Goal: Task Accomplishment & Management: Manage account settings

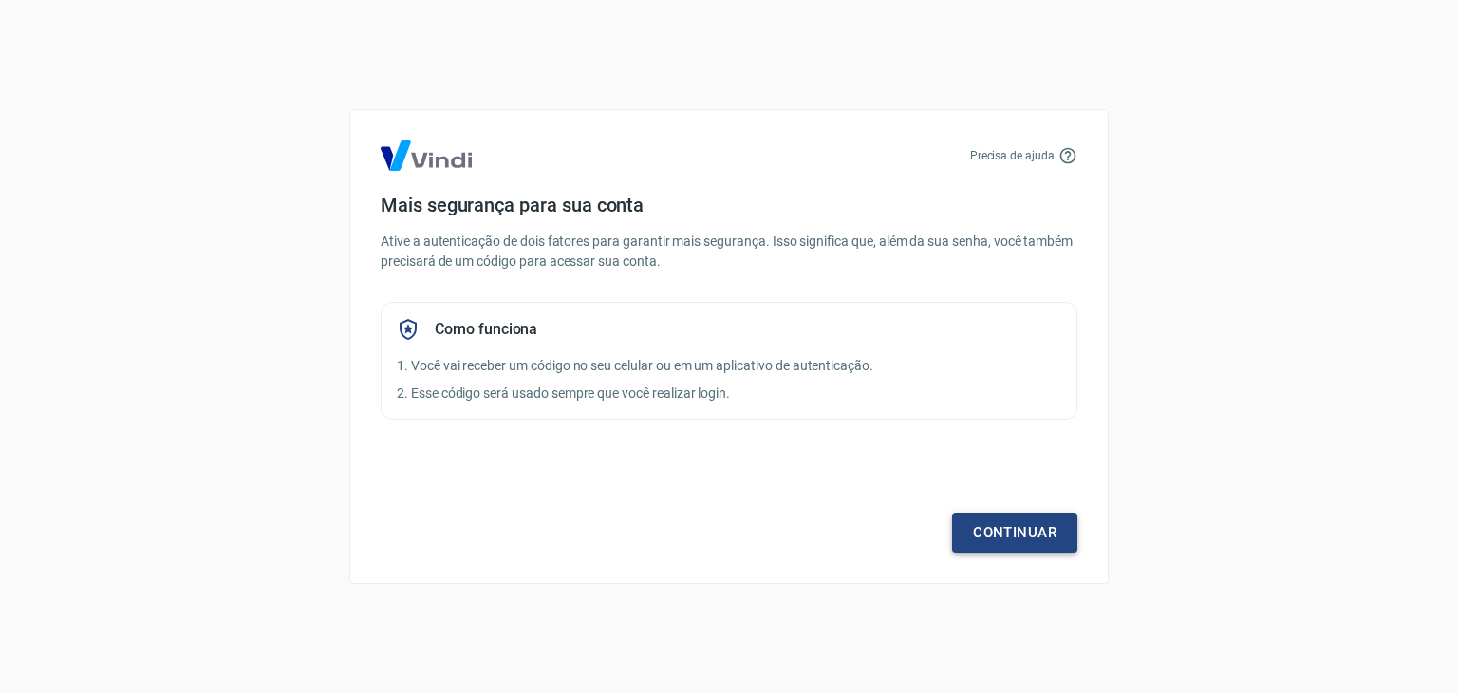
click at [1023, 532] on link "Continuar" at bounding box center [1014, 533] width 125 height 40
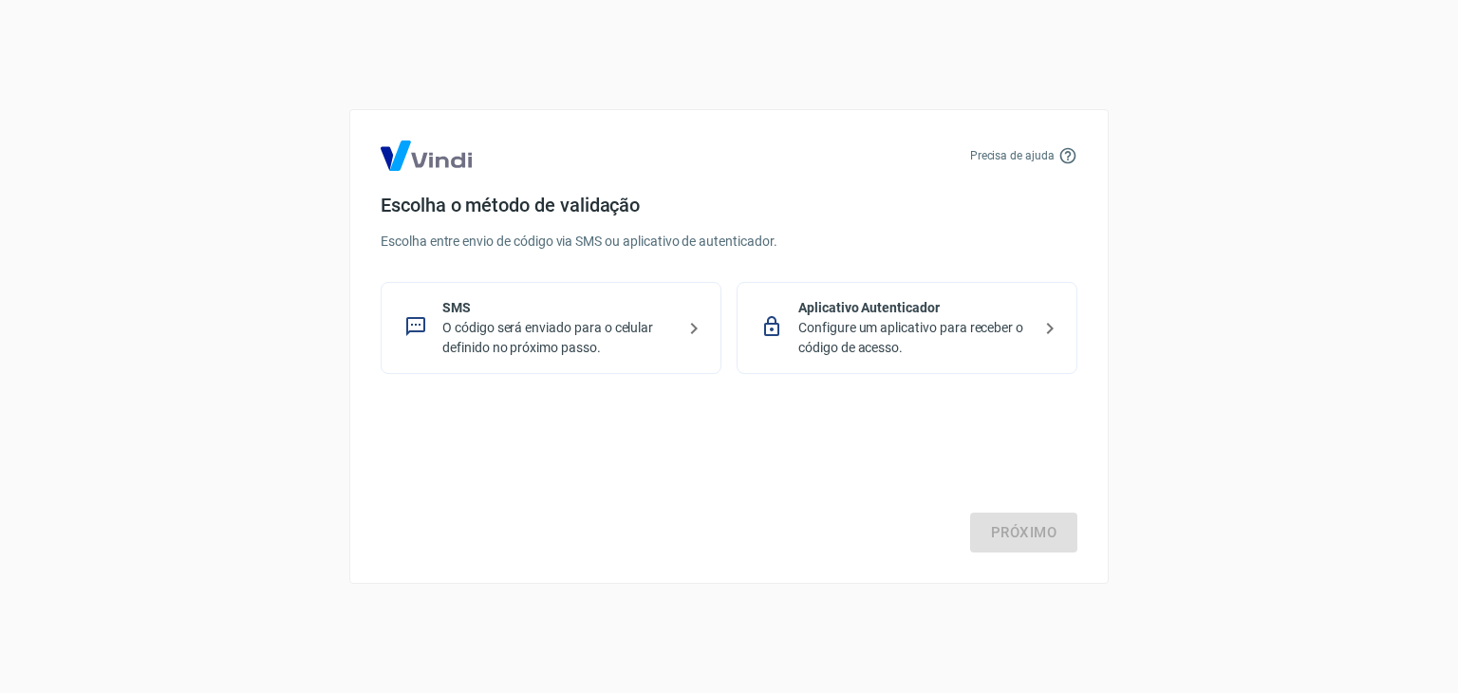
click at [852, 337] on p "Configure um aplicativo para receber o código de acesso." at bounding box center [914, 338] width 233 height 40
click at [638, 328] on p "O código será enviado para o celular definido no próximo passo." at bounding box center [558, 338] width 233 height 40
click at [1021, 525] on link "Próximo" at bounding box center [1023, 533] width 107 height 40
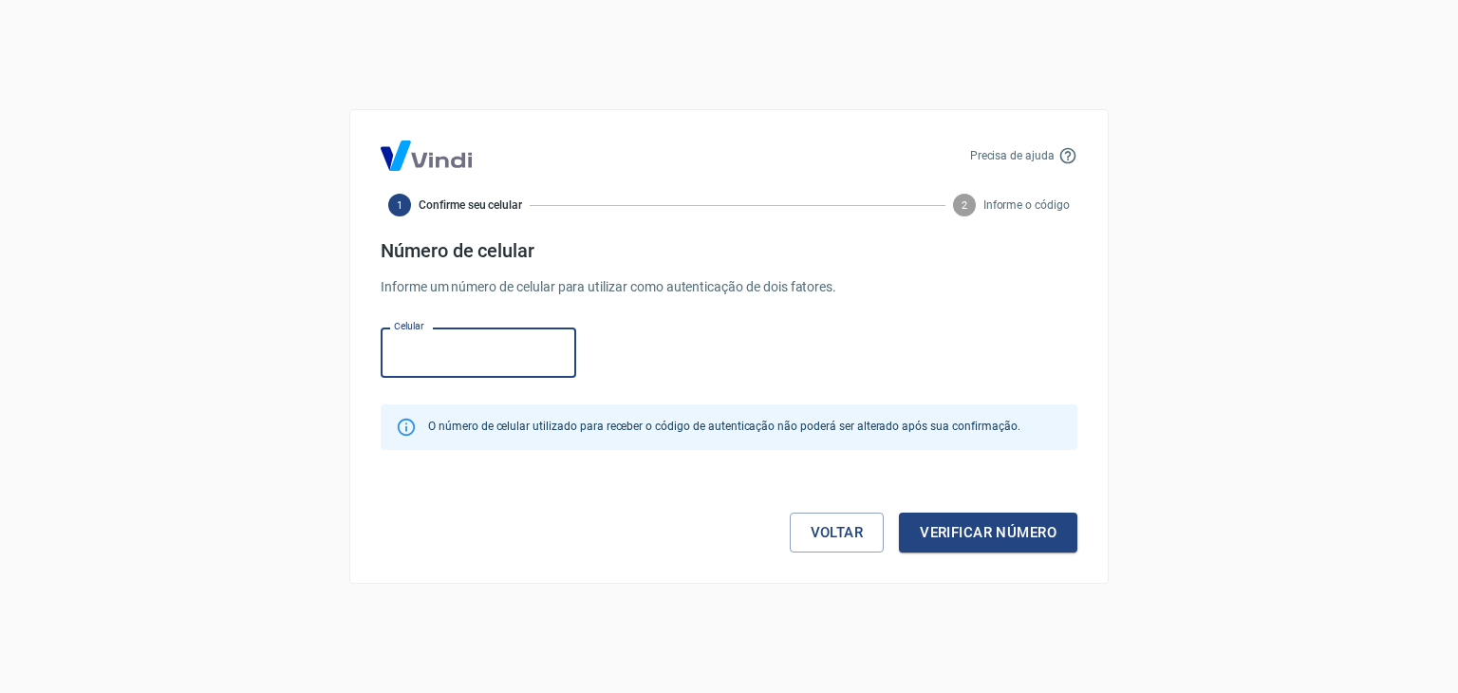
click at [439, 343] on input "Celular" at bounding box center [479, 353] width 196 height 50
type input "(11) 91469-0236"
click at [1007, 539] on button "Verificar número" at bounding box center [988, 533] width 178 height 40
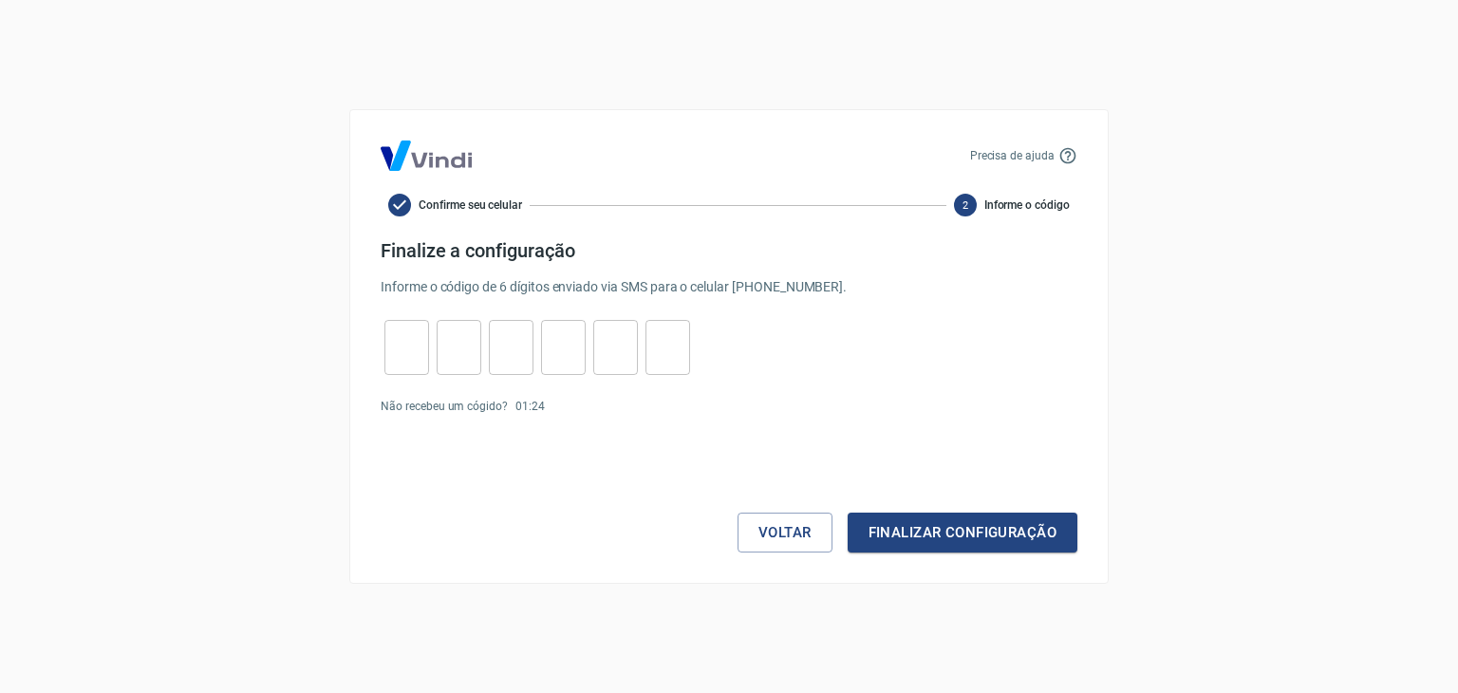
click at [403, 333] on input "tel" at bounding box center [406, 348] width 45 height 41
type input "3"
type input "6"
type input "3"
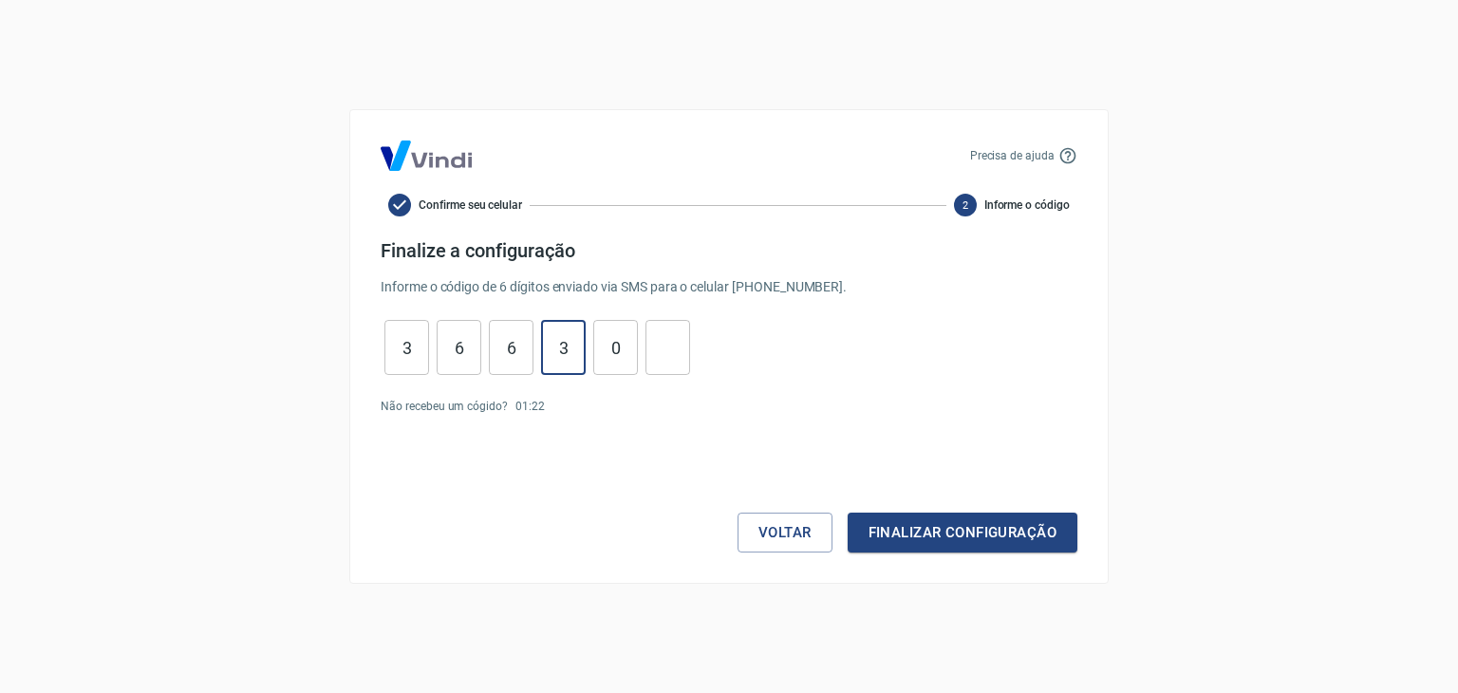
type input "0"
type input "1"
click at [932, 528] on button "Finalizar configuração" at bounding box center [963, 533] width 230 height 40
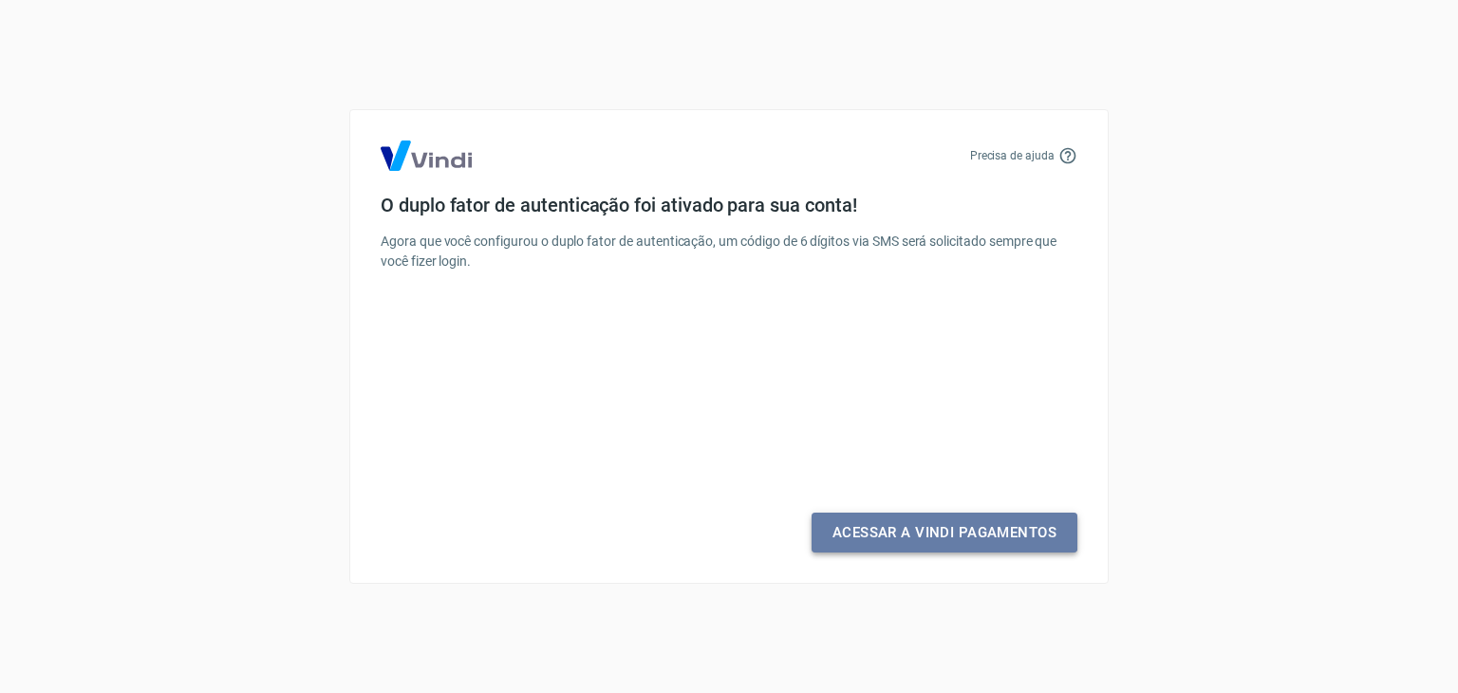
click at [898, 531] on link "Acessar a Vindi Pagamentos" at bounding box center [945, 533] width 266 height 40
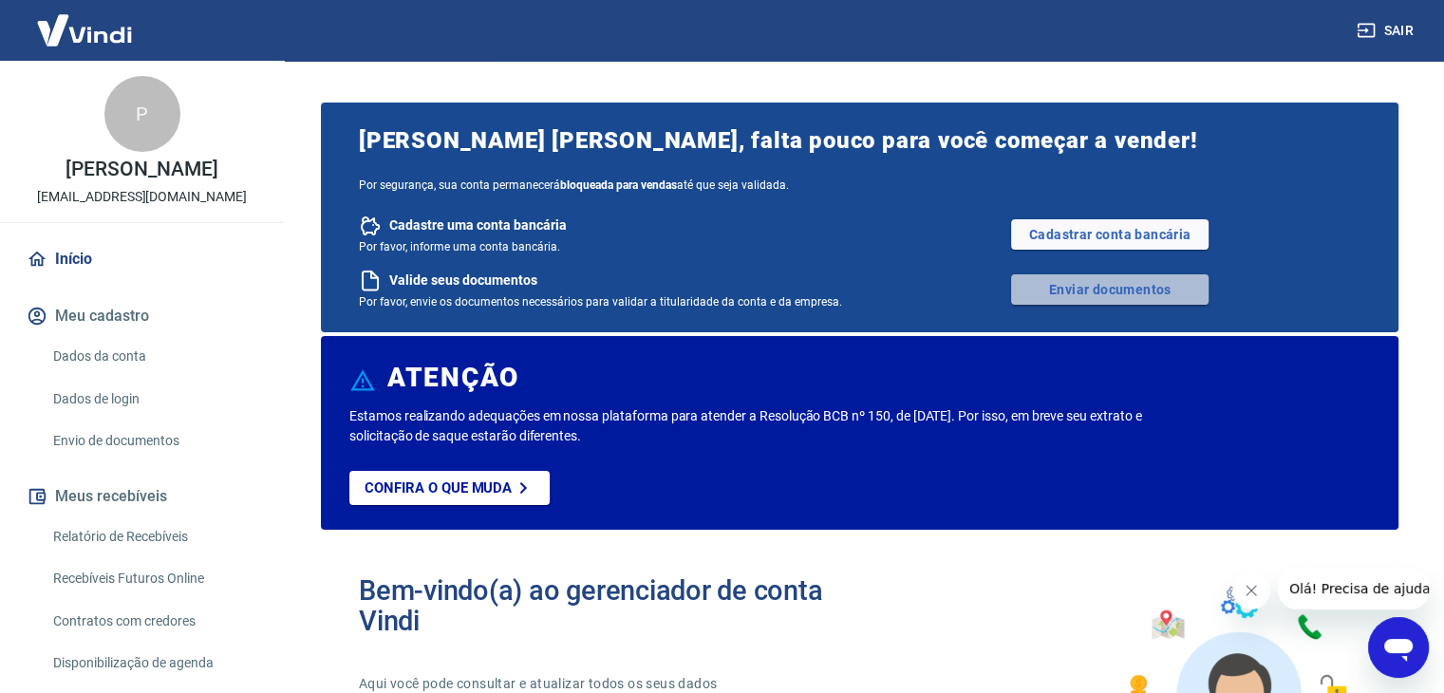
click at [1031, 288] on link "Enviar documentos" at bounding box center [1109, 289] width 197 height 30
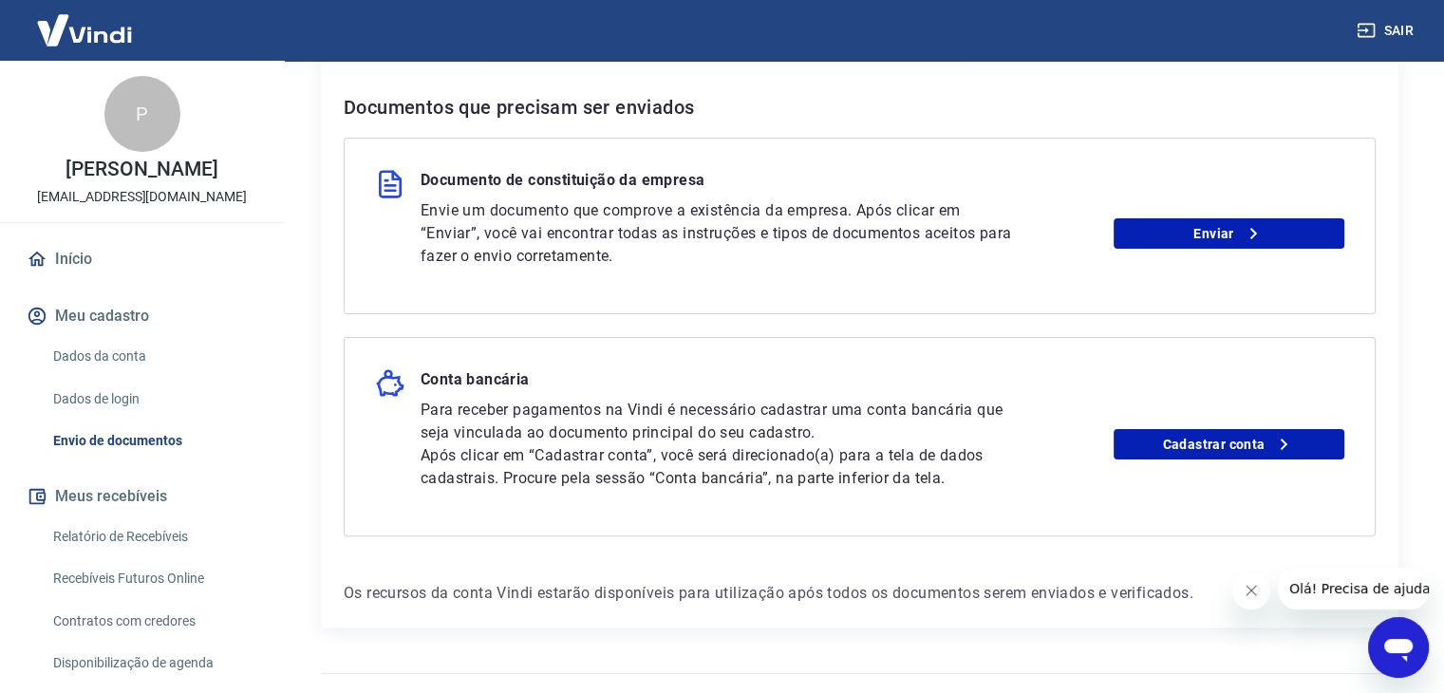
scroll to position [406, 0]
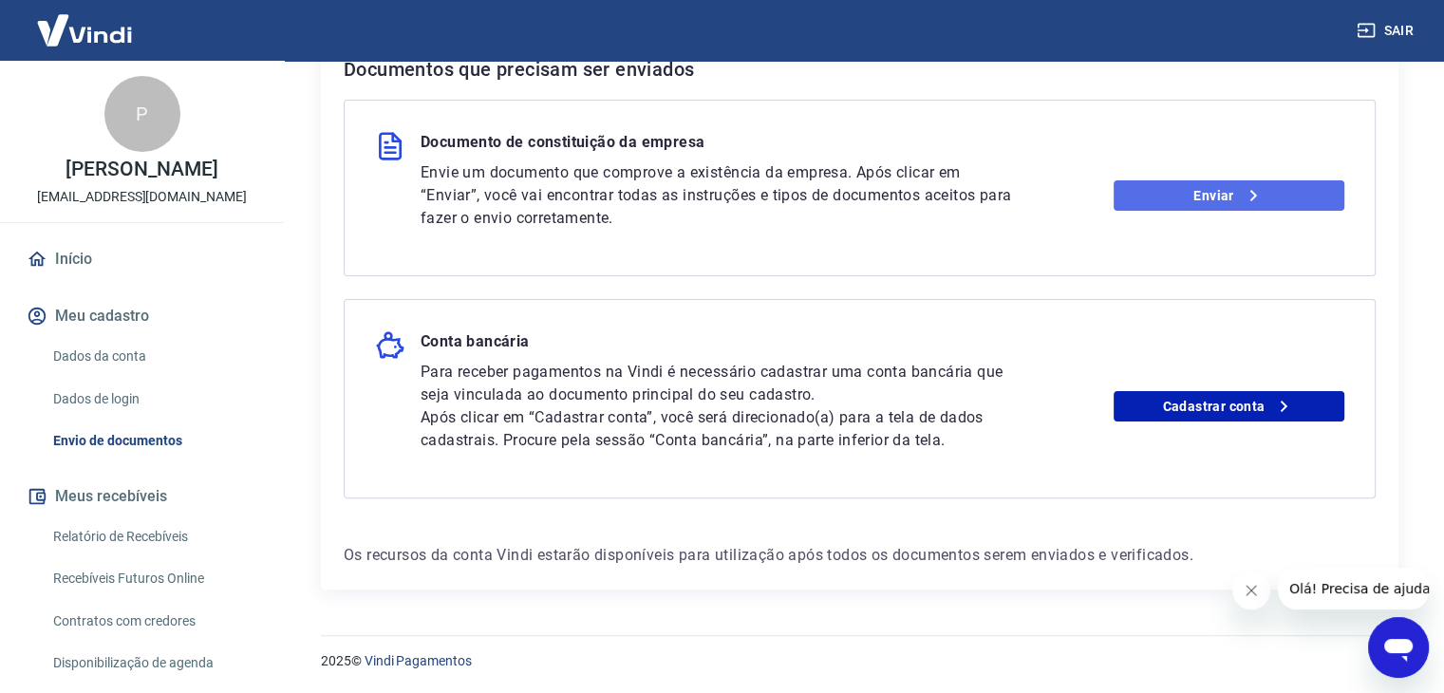
click at [1243, 198] on icon at bounding box center [1253, 195] width 23 height 23
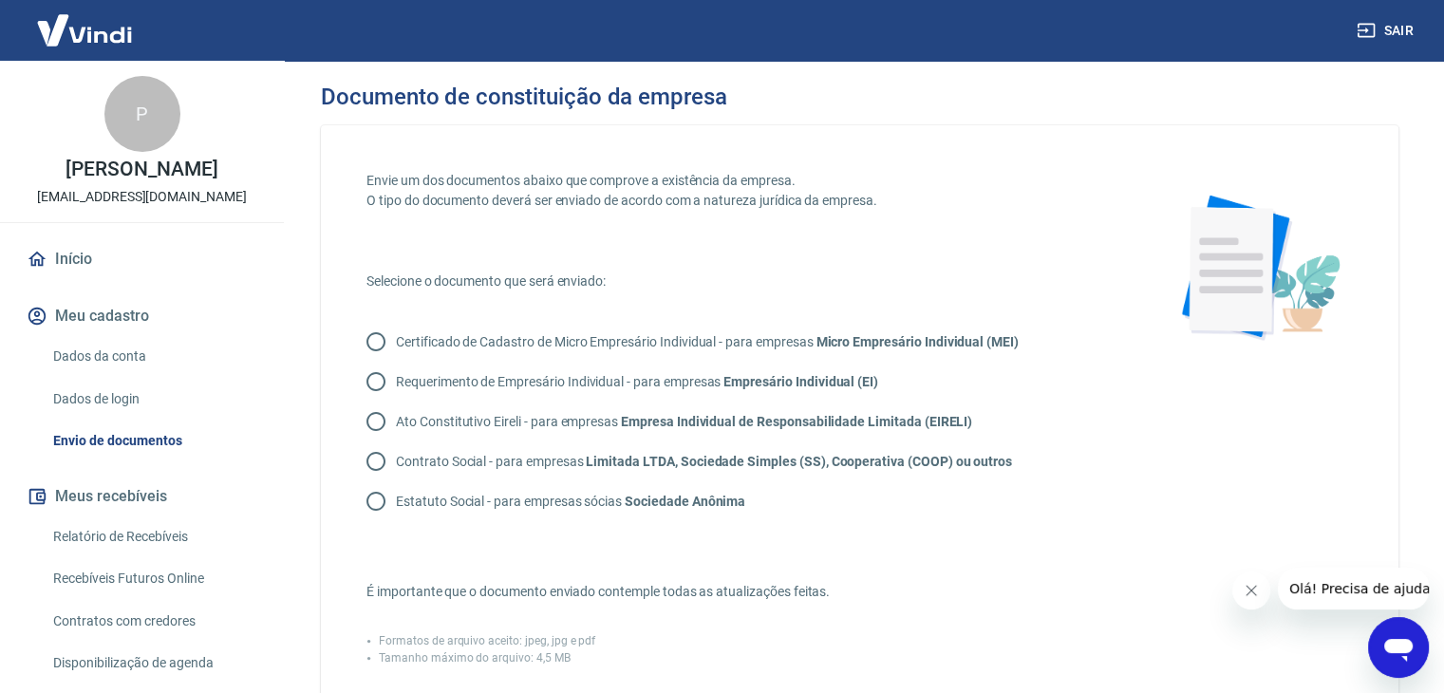
click at [862, 342] on strong "Micro Empresário Individual (MEI)" at bounding box center [916, 341] width 202 height 15
click at [396, 342] on input "Certificado de Cadastro de Micro Empresário Individual - para empresas Micro Em…" at bounding box center [376, 342] width 40 height 40
radio input "true"
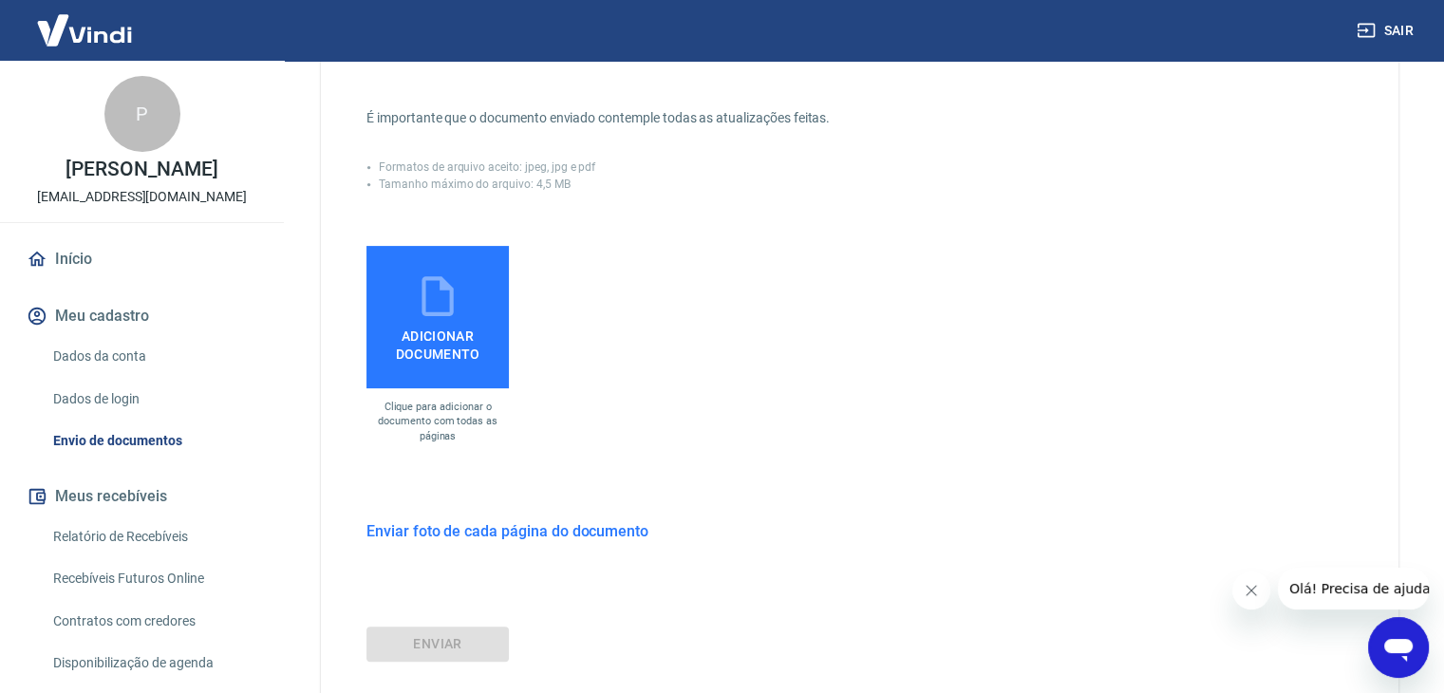
scroll to position [475, 0]
click at [439, 329] on span "Adicionar documento" at bounding box center [437, 340] width 127 height 43
click at [0, 0] on input "Adicionar documento" at bounding box center [0, 0] width 0 height 0
click at [376, 291] on label "Adicionar documento" at bounding box center [437, 316] width 142 height 142
click at [0, 0] on input "Adicionar documento" at bounding box center [0, 0] width 0 height 0
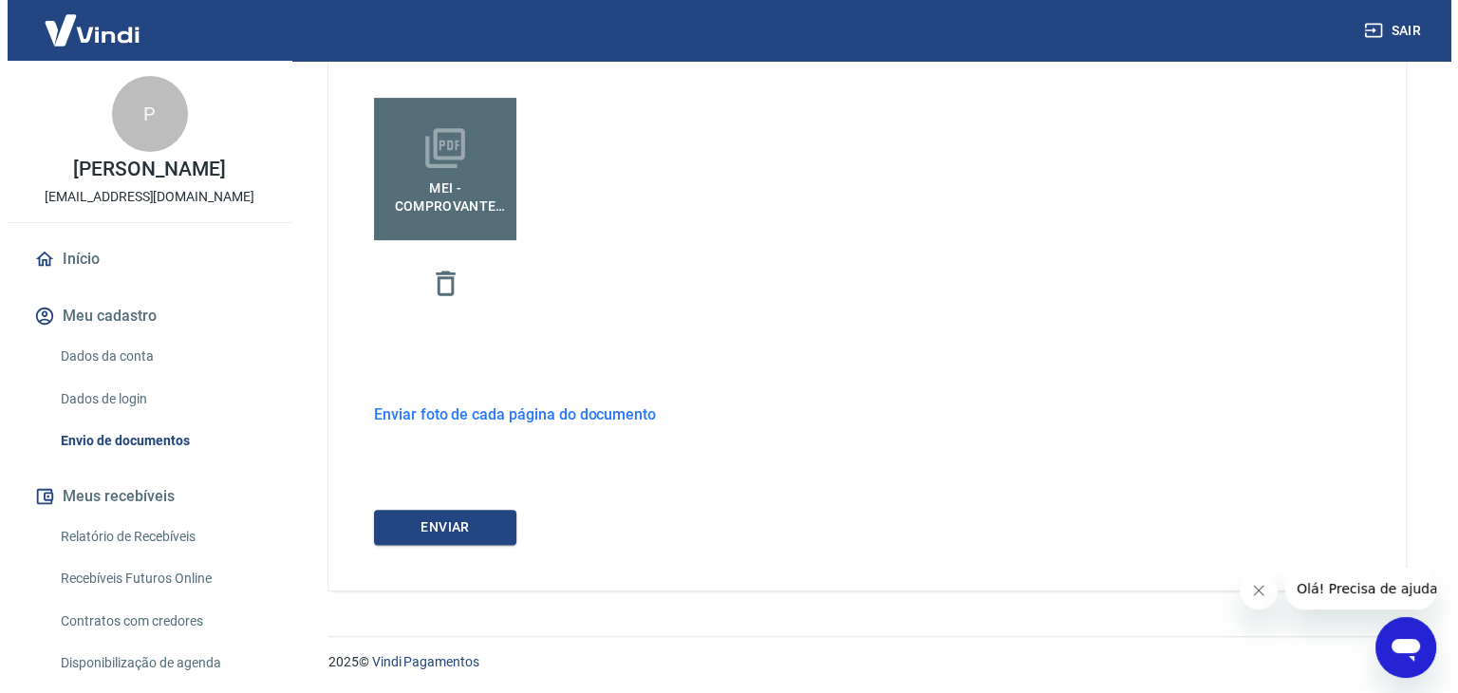
scroll to position [623, 0]
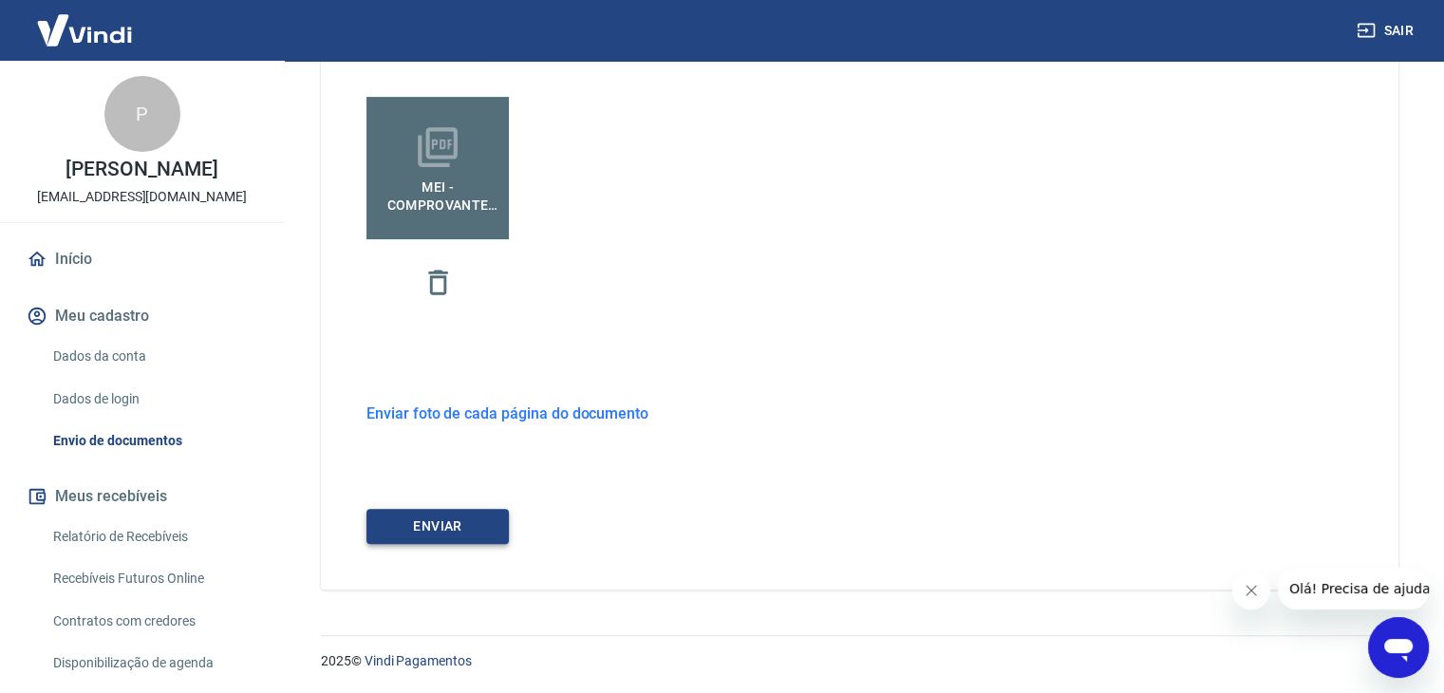
click at [456, 525] on button "ENVIAR" at bounding box center [437, 526] width 142 height 35
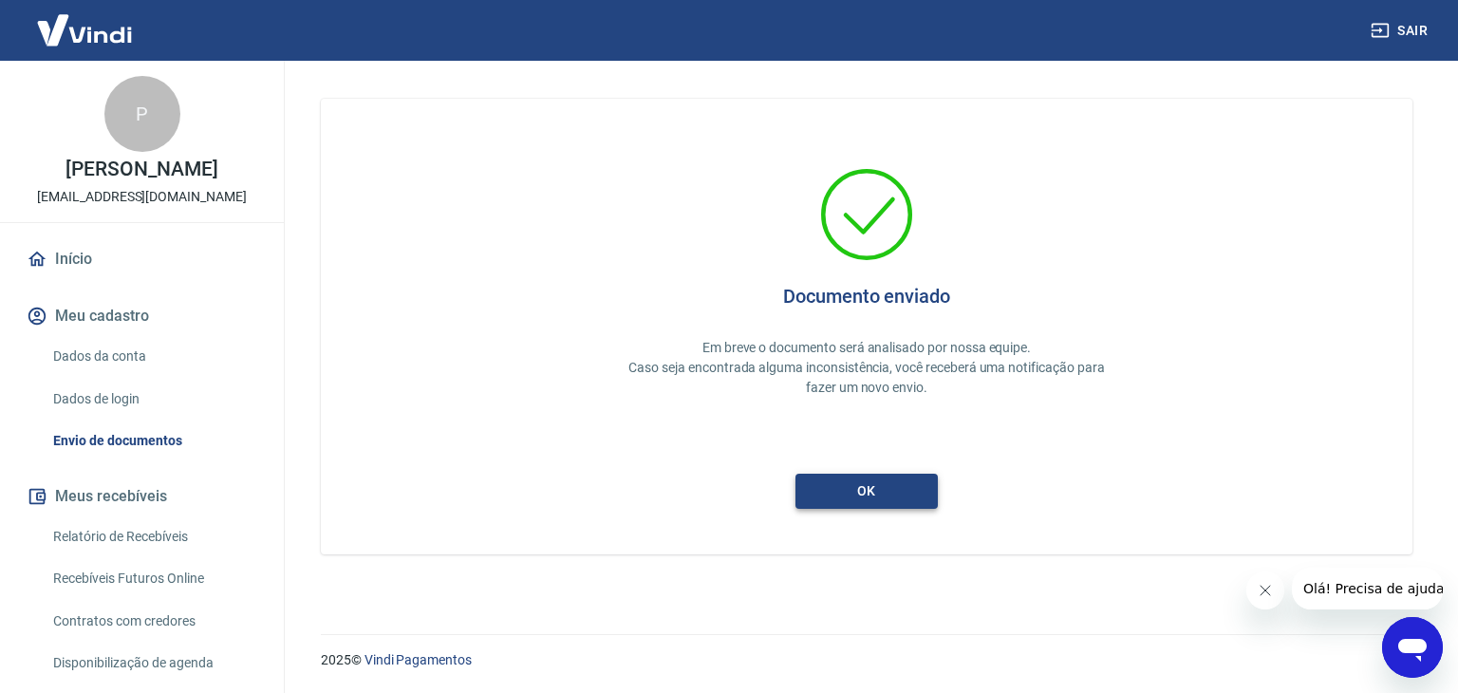
click at [881, 494] on button "ok" at bounding box center [867, 491] width 142 height 35
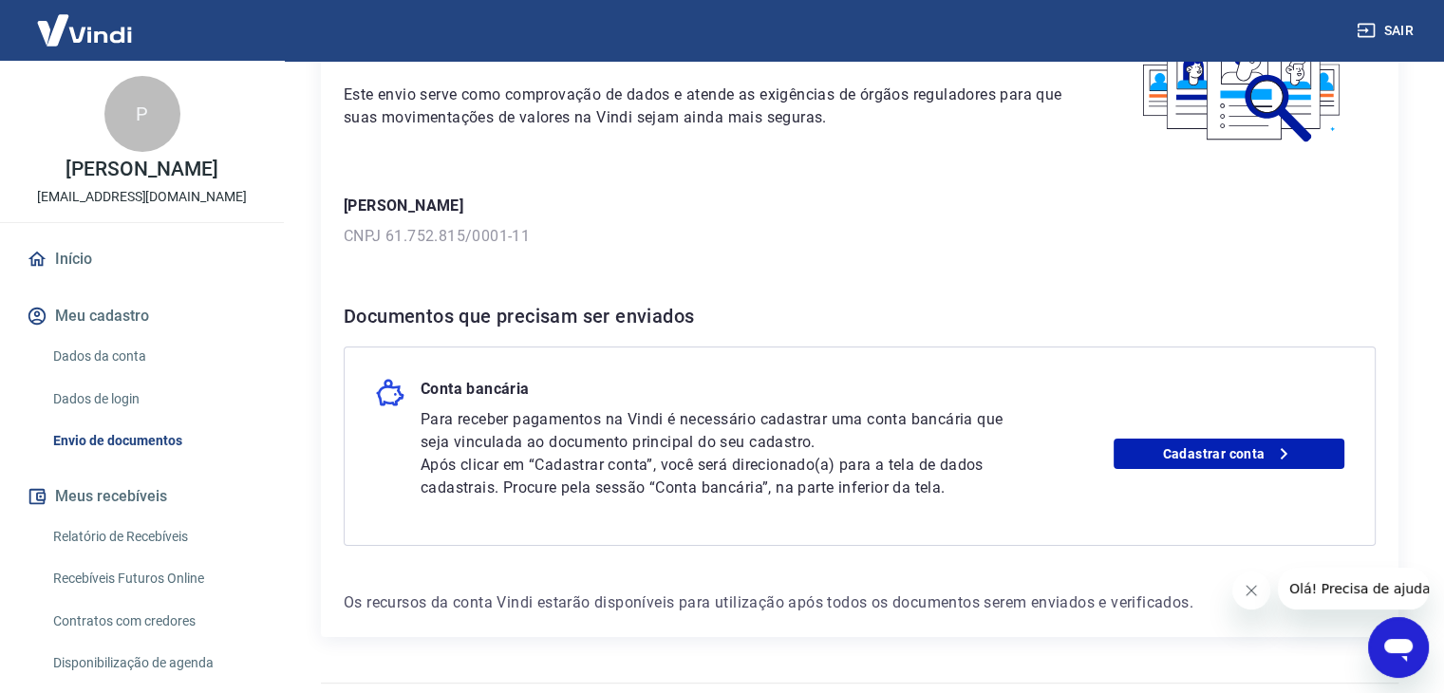
scroll to position [208, 0]
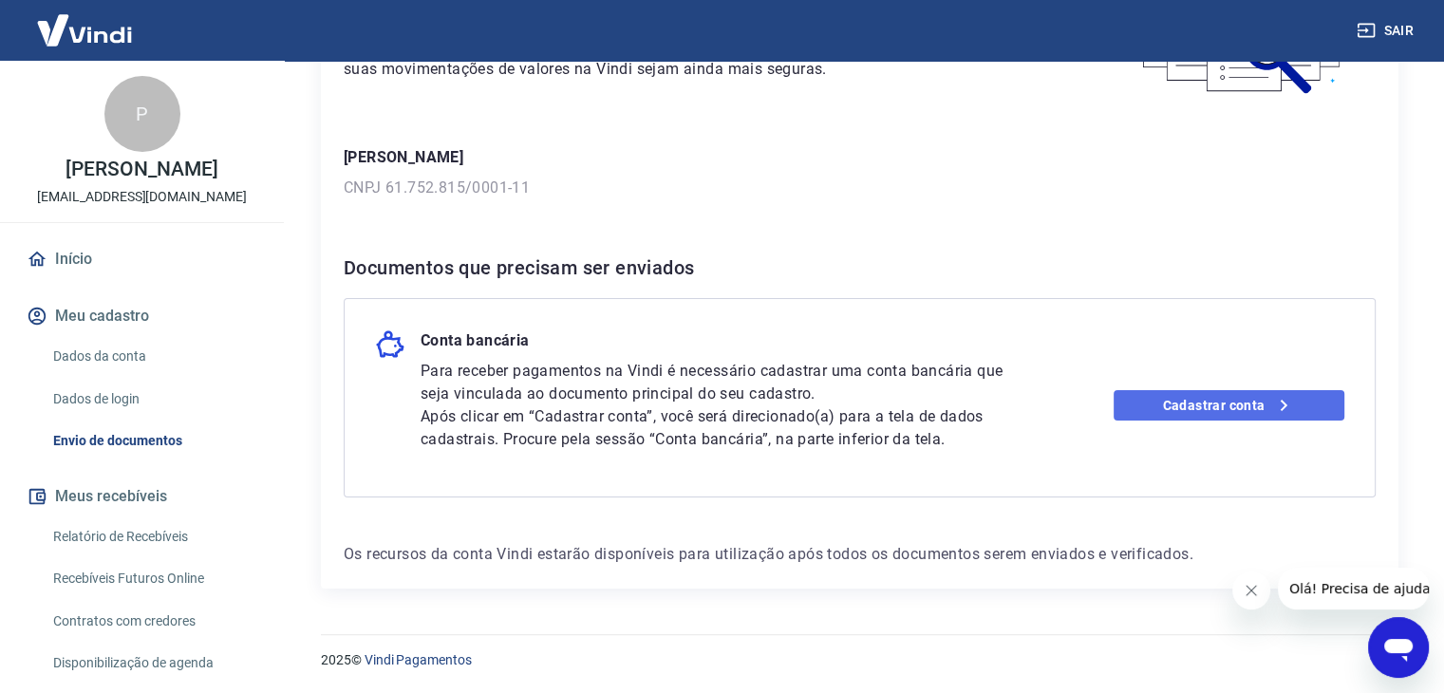
click at [1250, 402] on link "Cadastrar conta" at bounding box center [1229, 405] width 231 height 30
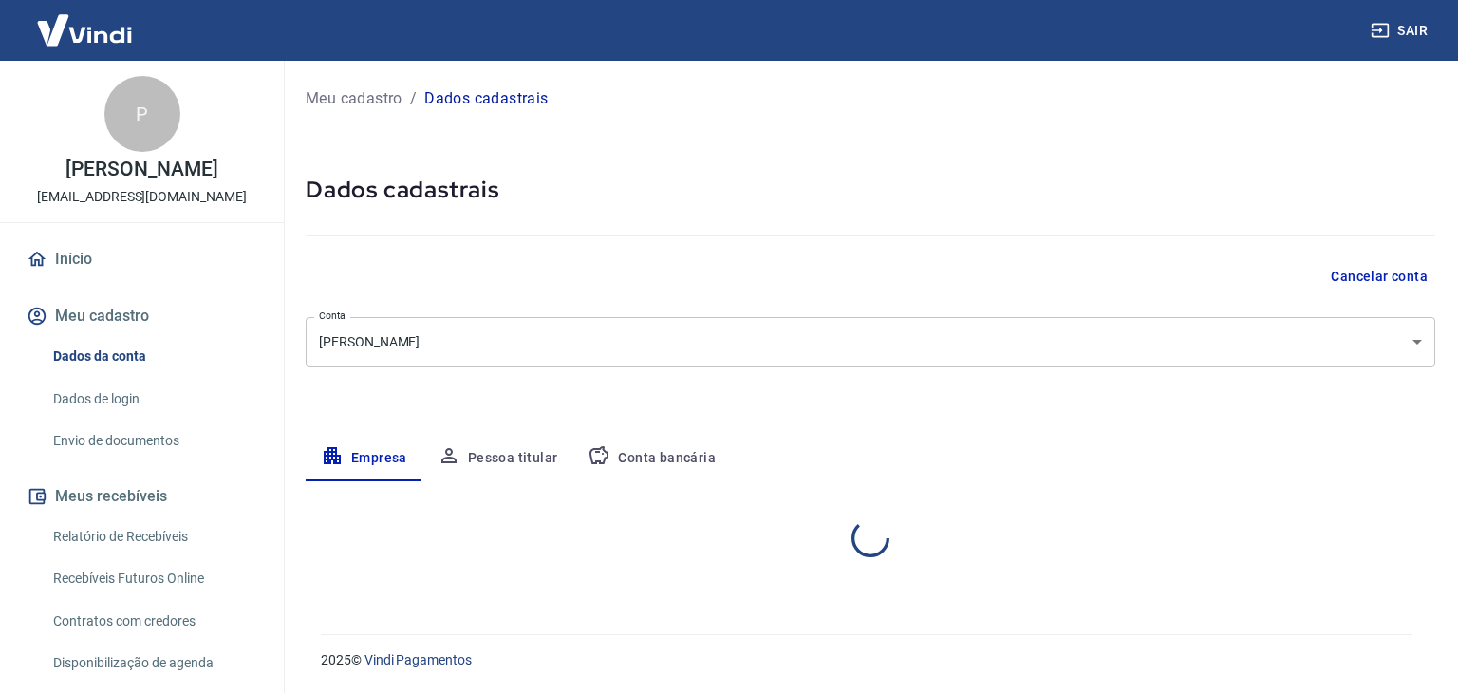
select select "SP"
select select "business"
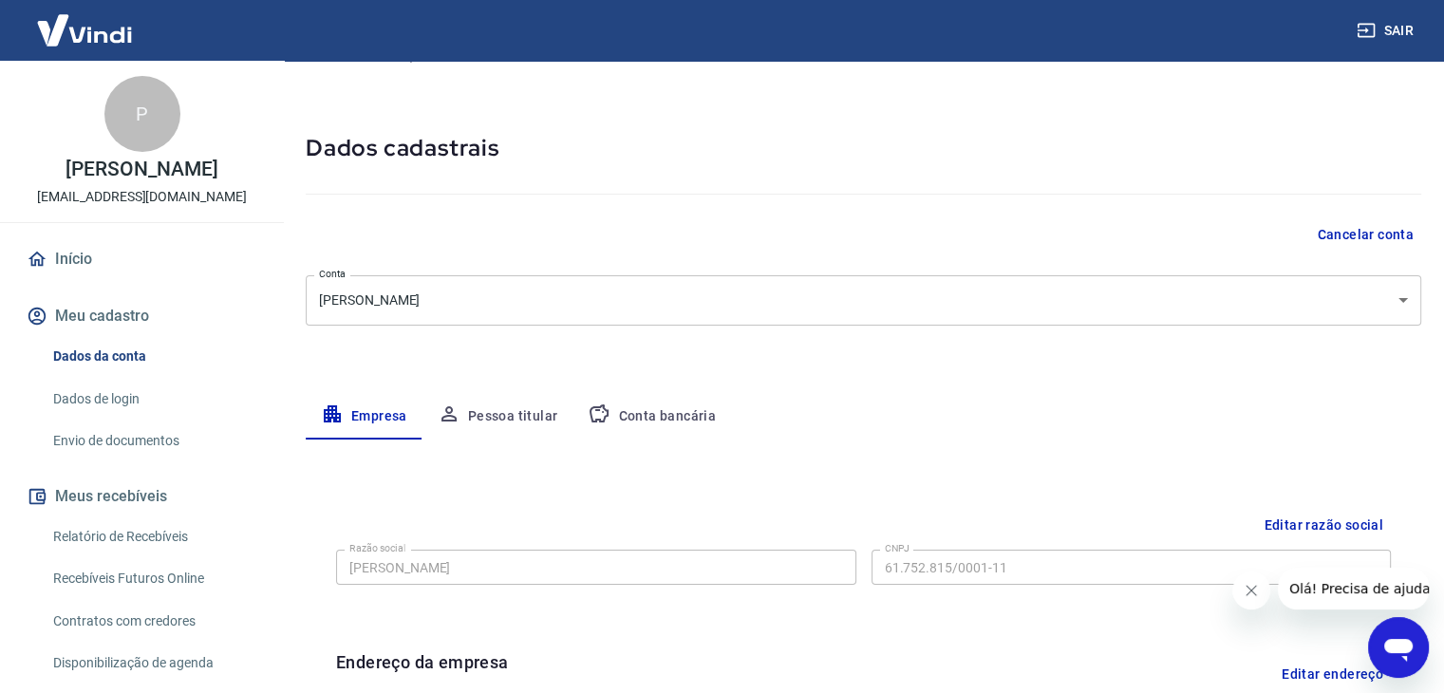
scroll to position [11, 0]
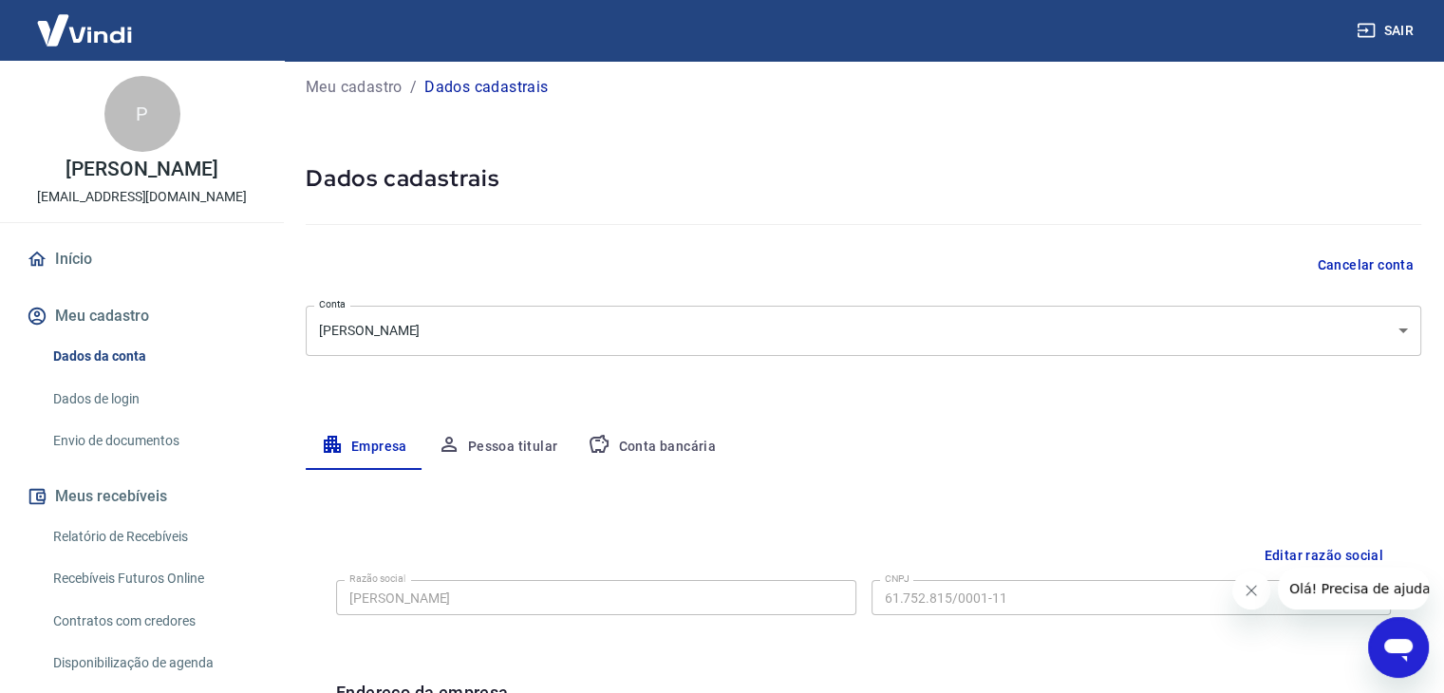
drag, startPoint x: 506, startPoint y: 447, endPoint x: 589, endPoint y: 449, distance: 82.6
click at [509, 447] on button "Pessoa titular" at bounding box center [497, 447] width 151 height 46
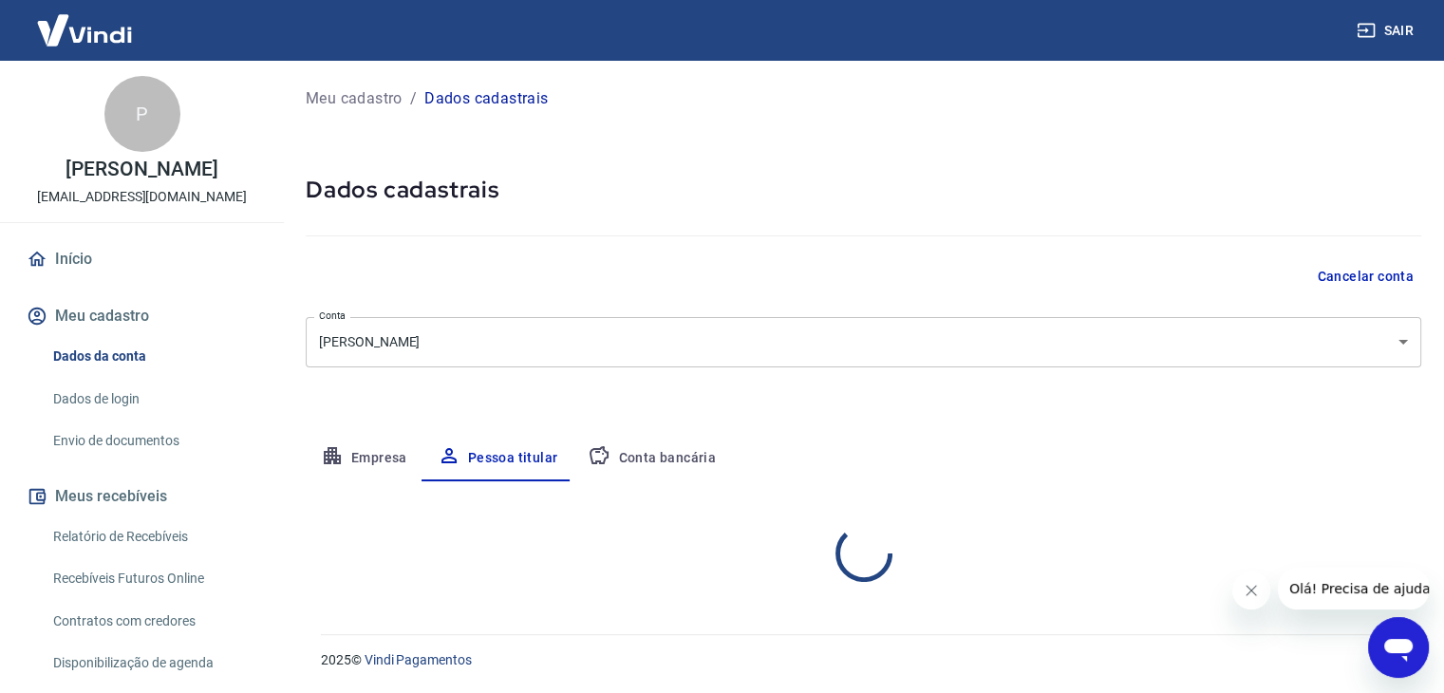
scroll to position [0, 0]
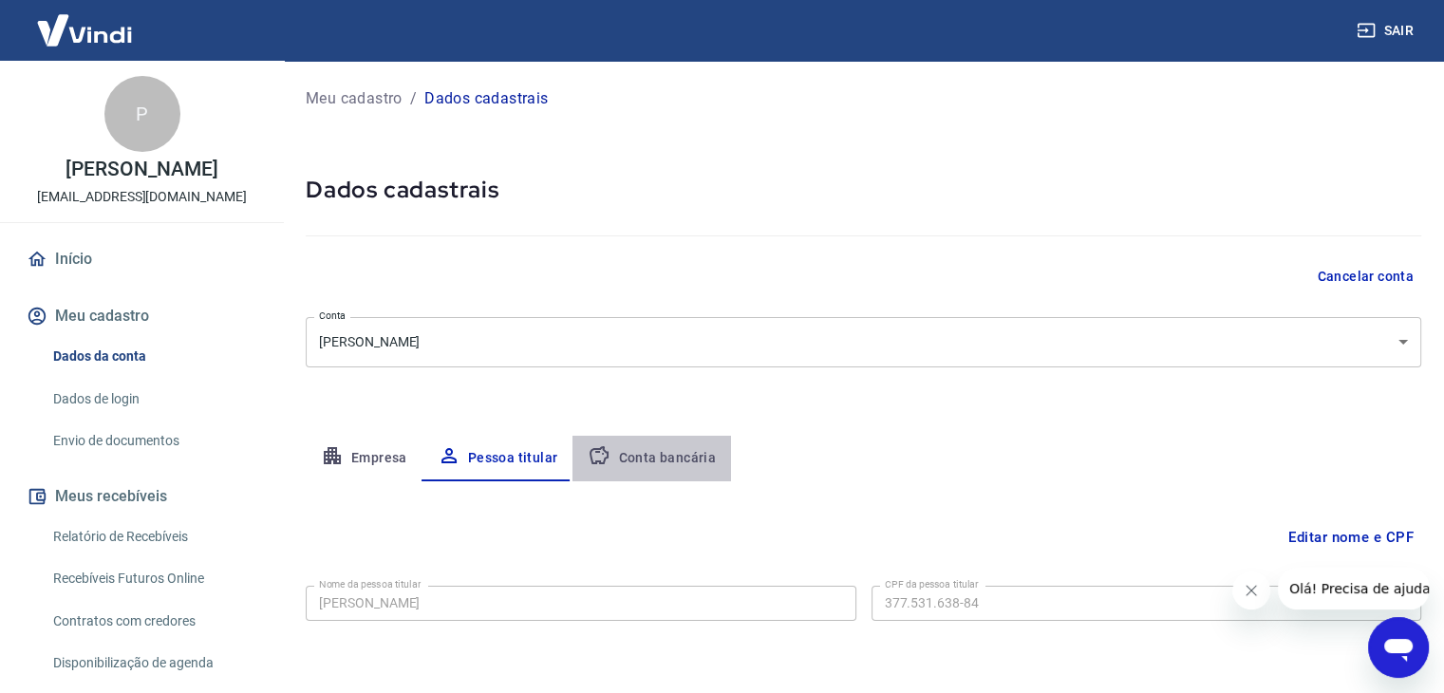
click at [680, 460] on button "Conta bancária" at bounding box center [651, 459] width 159 height 46
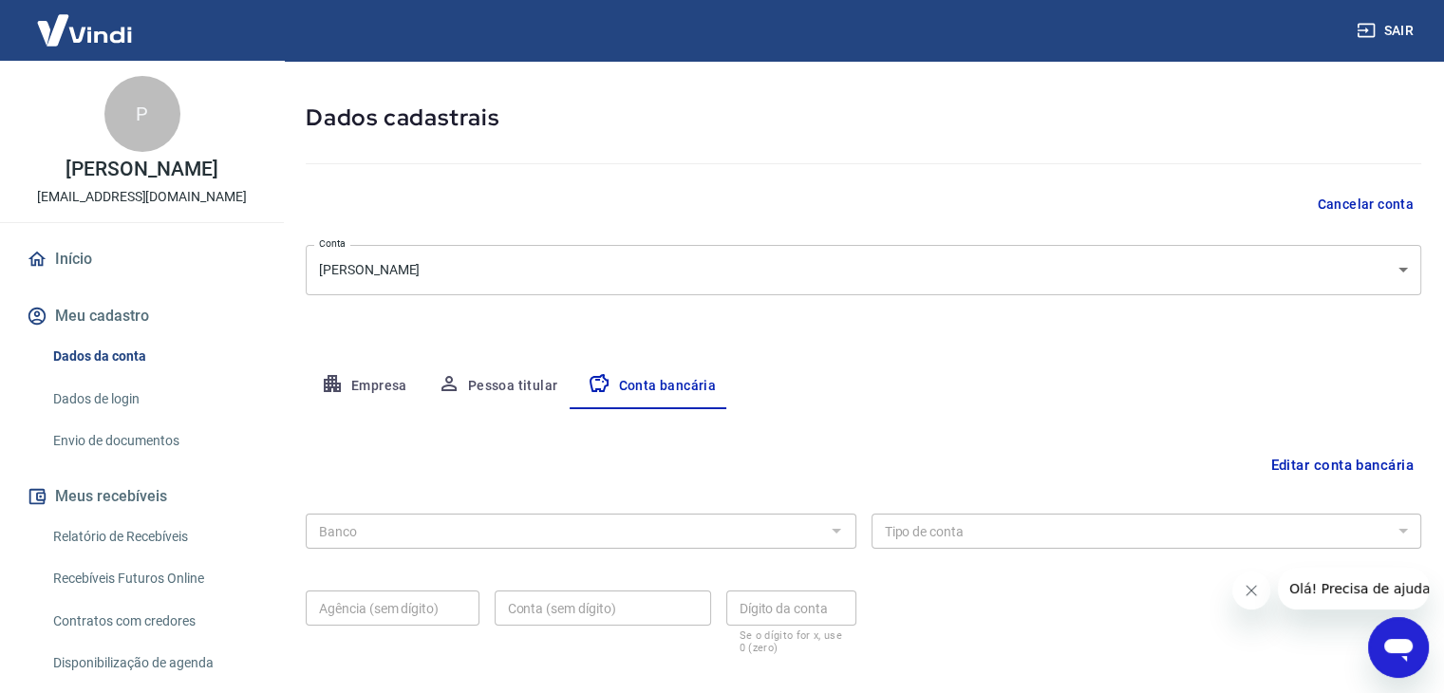
scroll to position [171, 0]
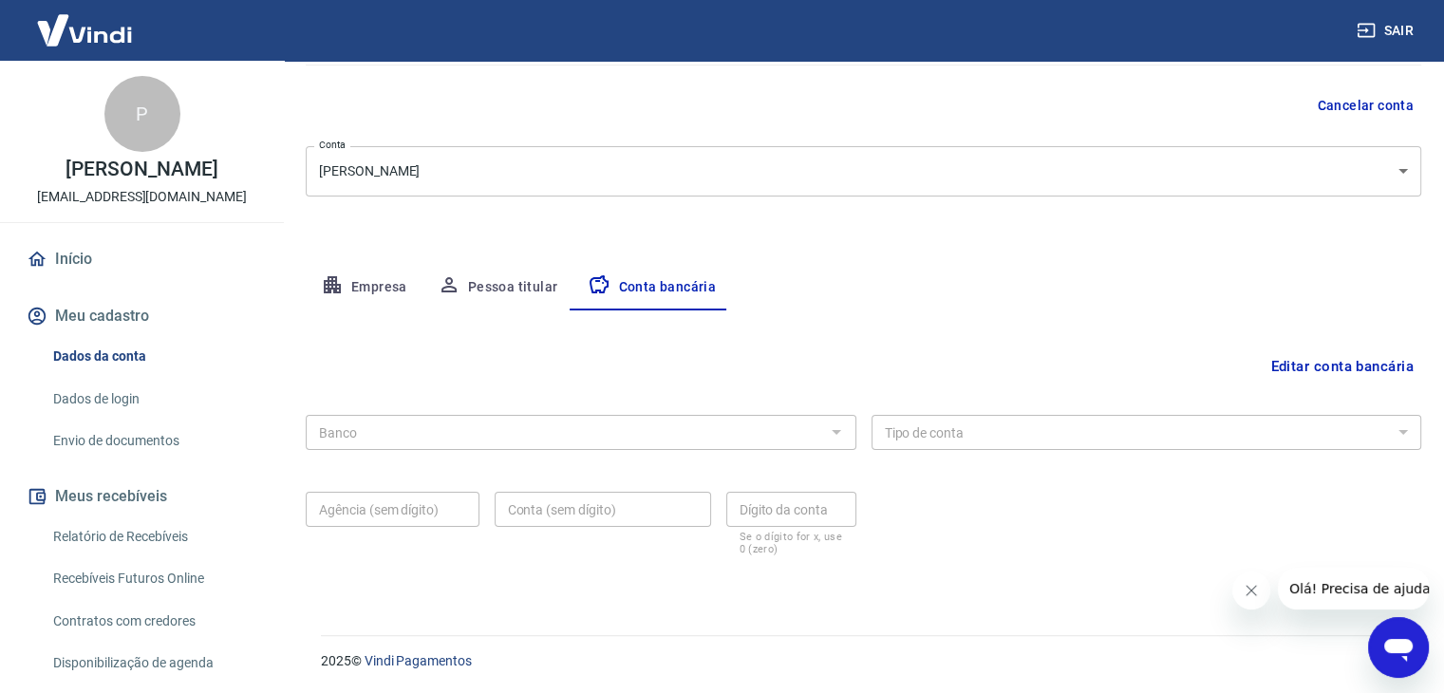
click at [1316, 365] on button "Editar conta bancária" at bounding box center [1342, 366] width 159 height 36
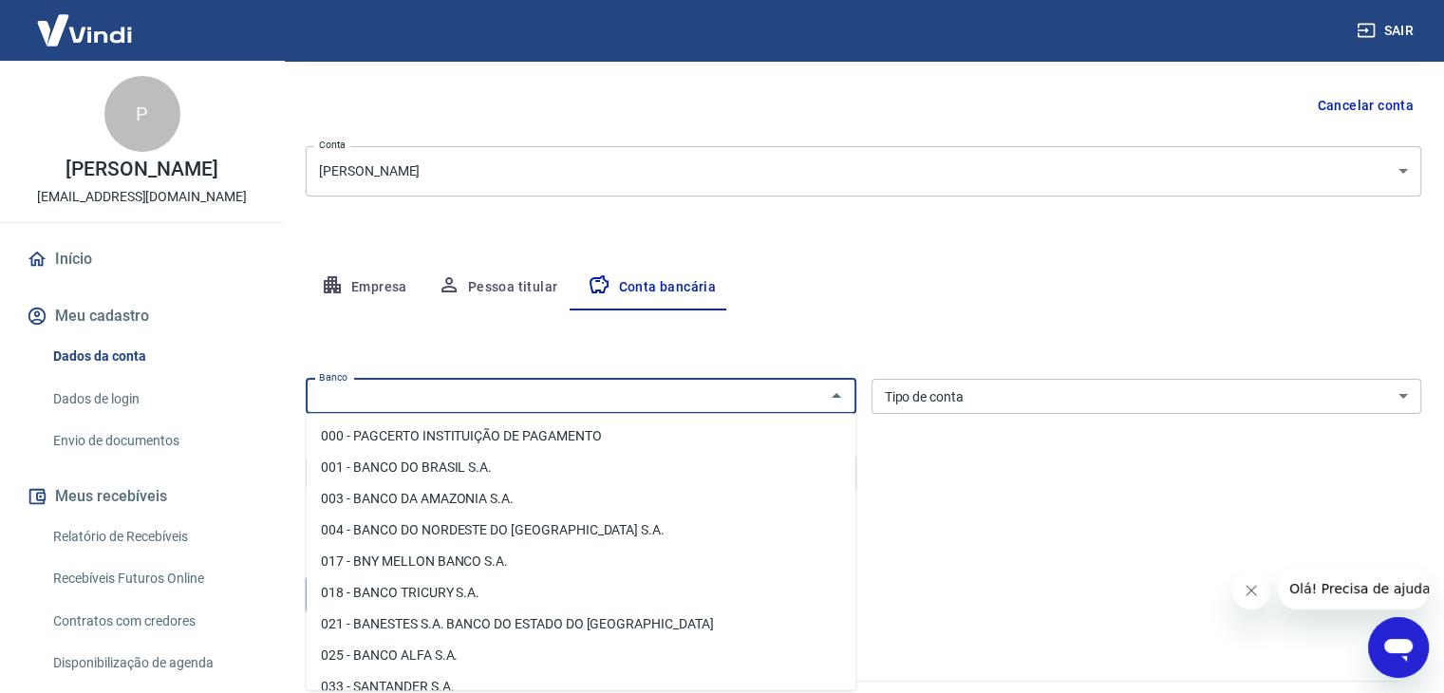
click at [425, 404] on input "Banco" at bounding box center [565, 396] width 508 height 24
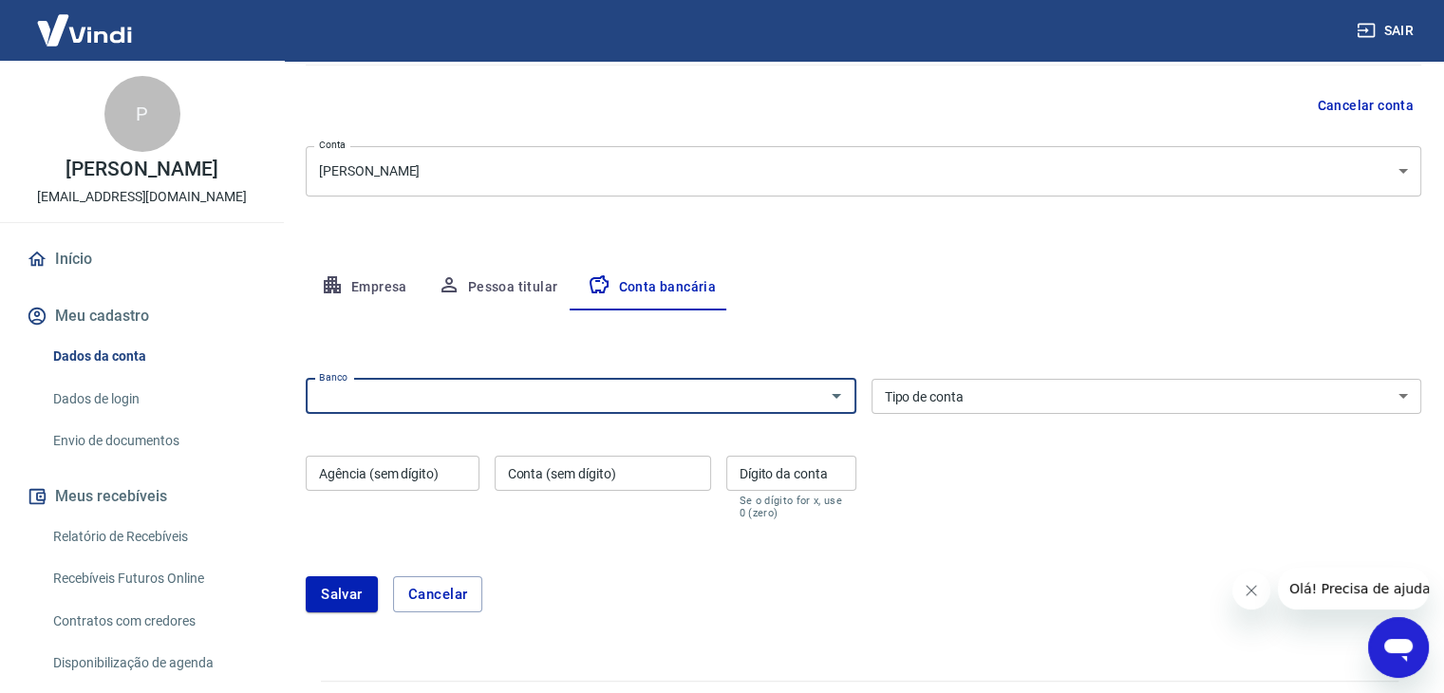
click at [451, 403] on input "Banco" at bounding box center [565, 396] width 508 height 24
click at [451, 403] on input "542" at bounding box center [565, 396] width 508 height 24
click at [451, 396] on input "542" at bounding box center [565, 396] width 508 height 24
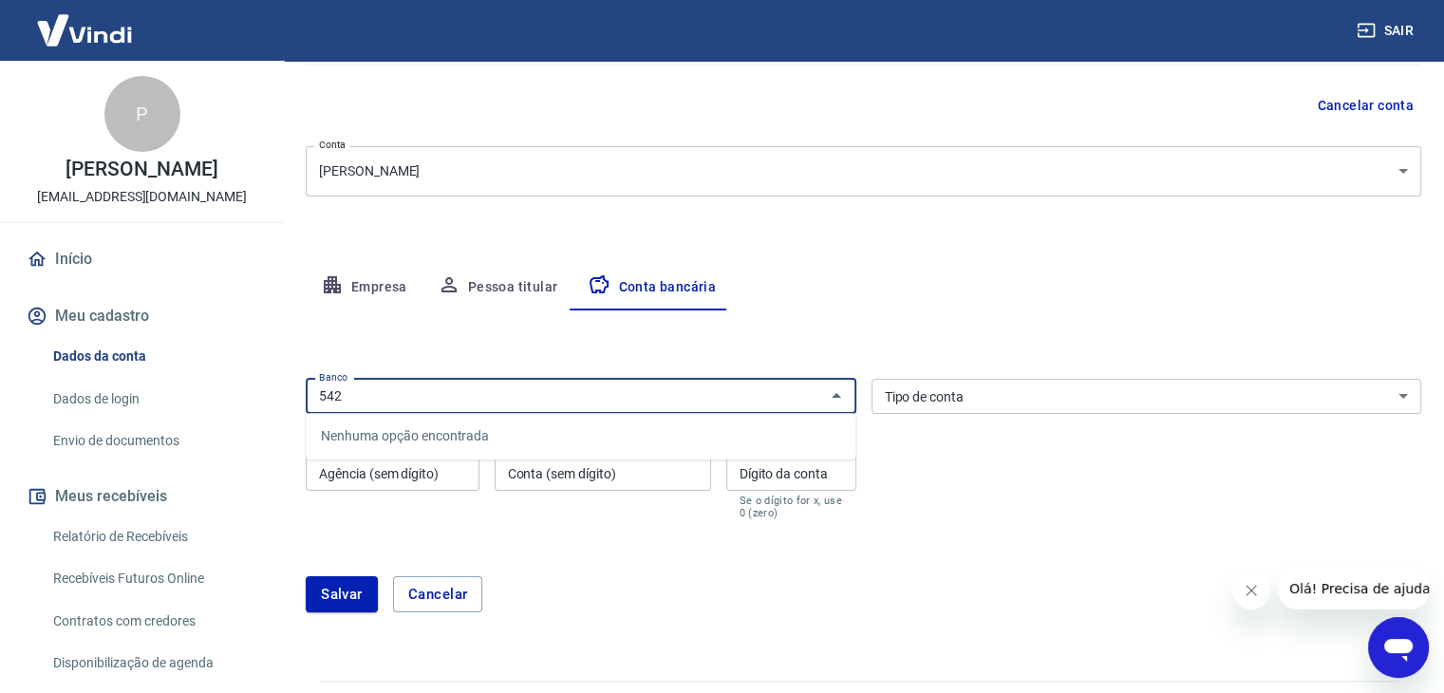
type input "542"
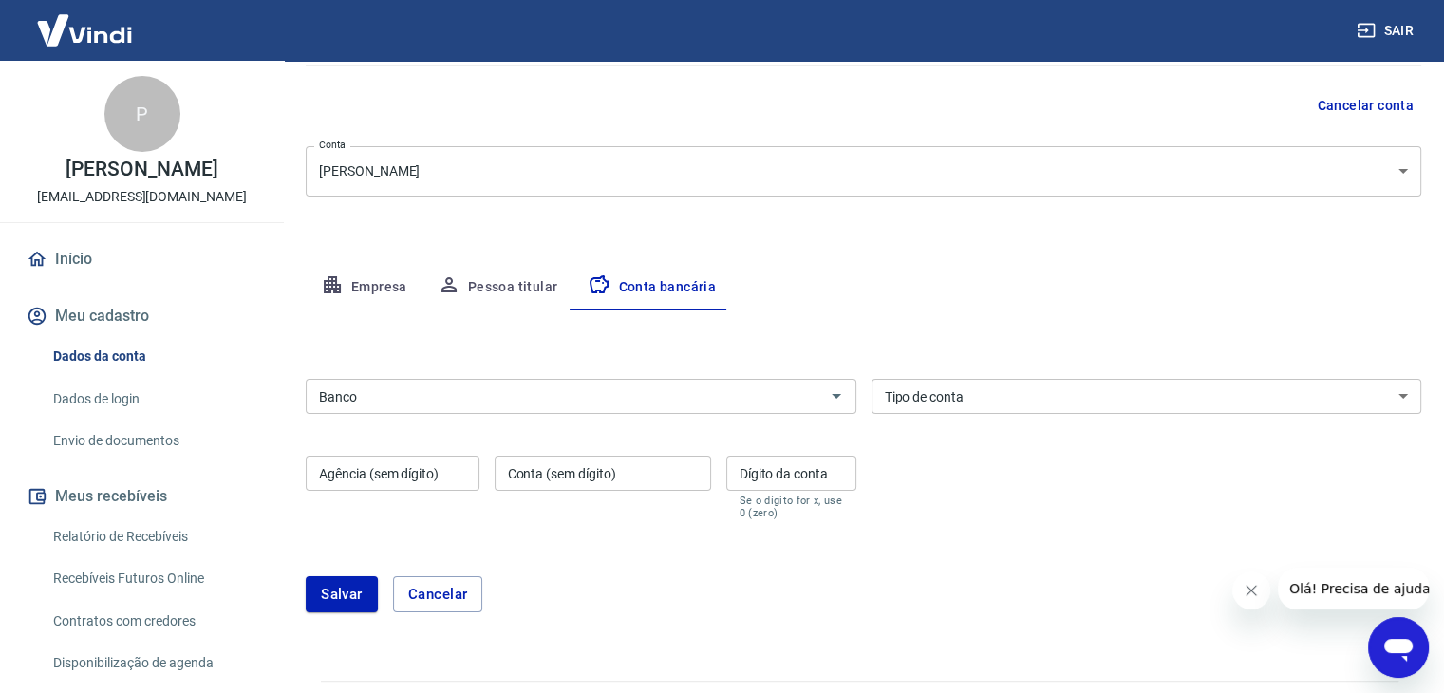
click at [1415, 633] on div "Abrir janela de mensagens" at bounding box center [1398, 647] width 57 height 57
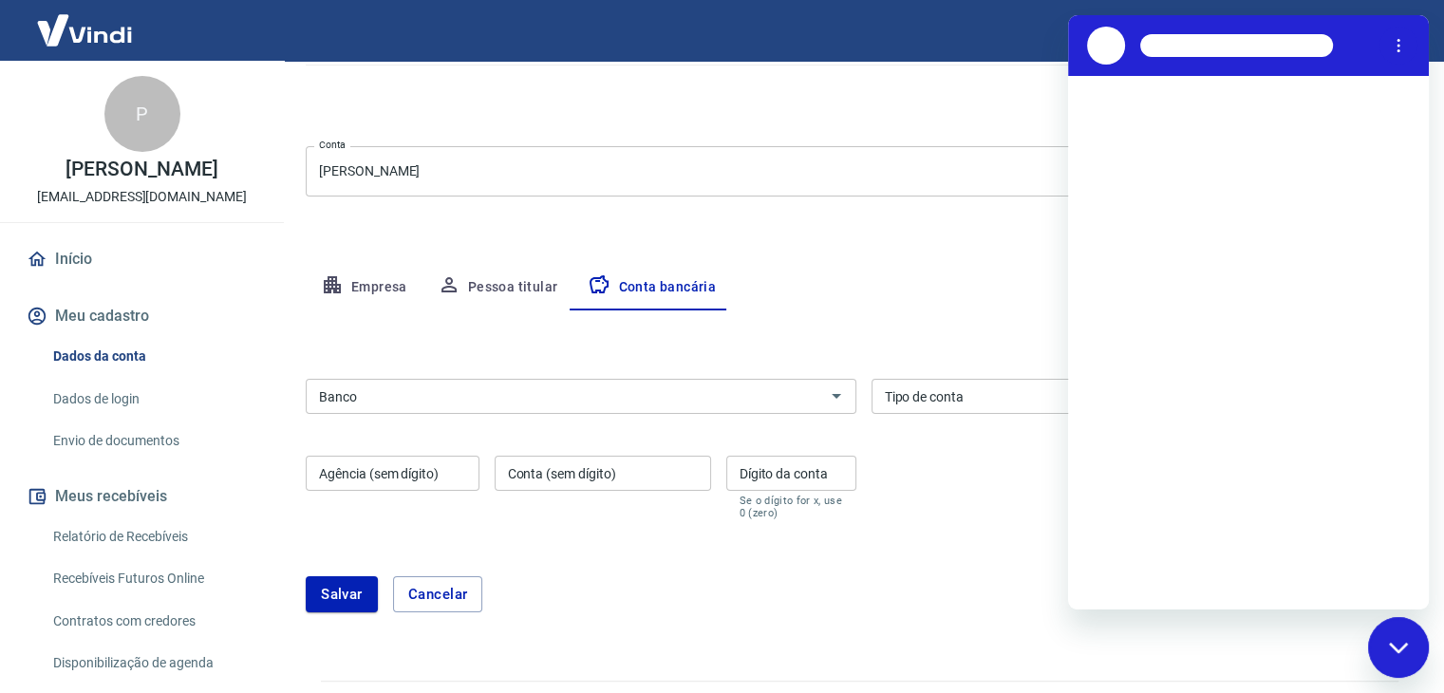
scroll to position [0, 0]
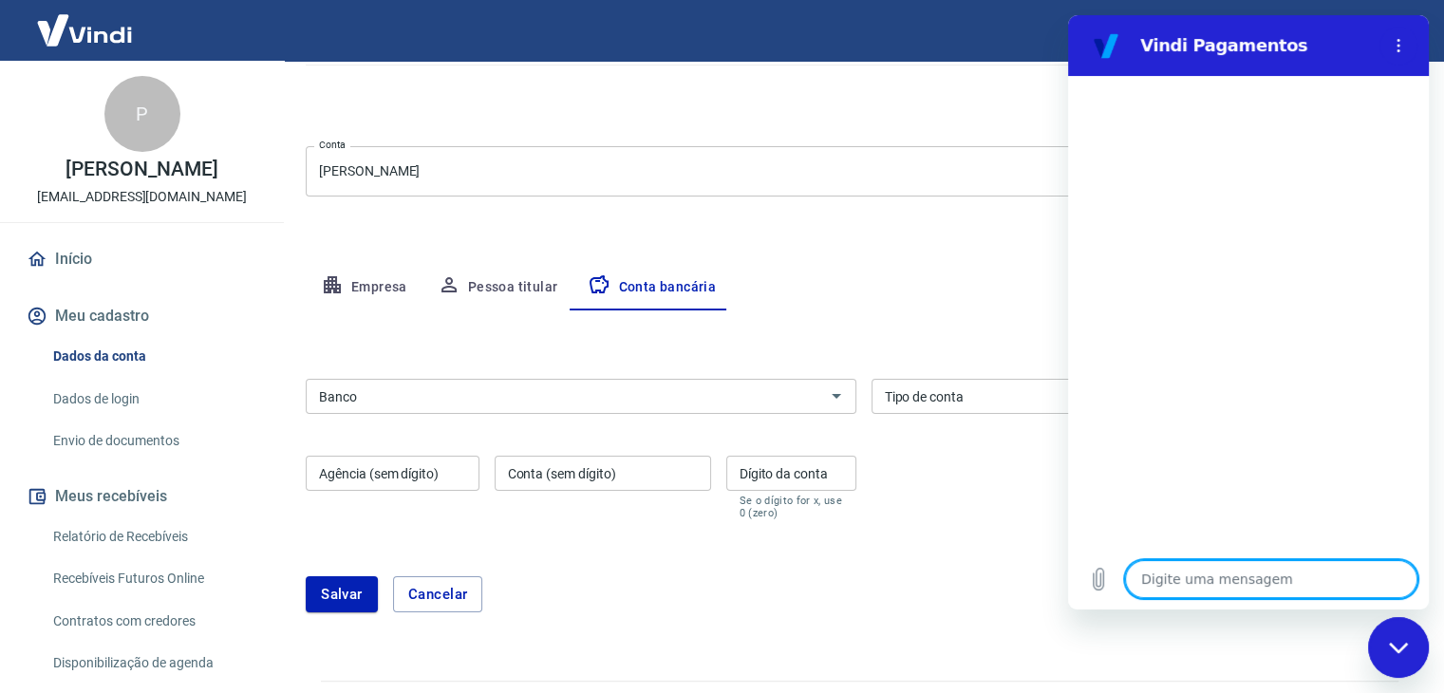
click at [1163, 580] on textarea at bounding box center [1271, 579] width 292 height 38
type textarea "O"
type textarea "x"
type textarea "O"
type textarea "x"
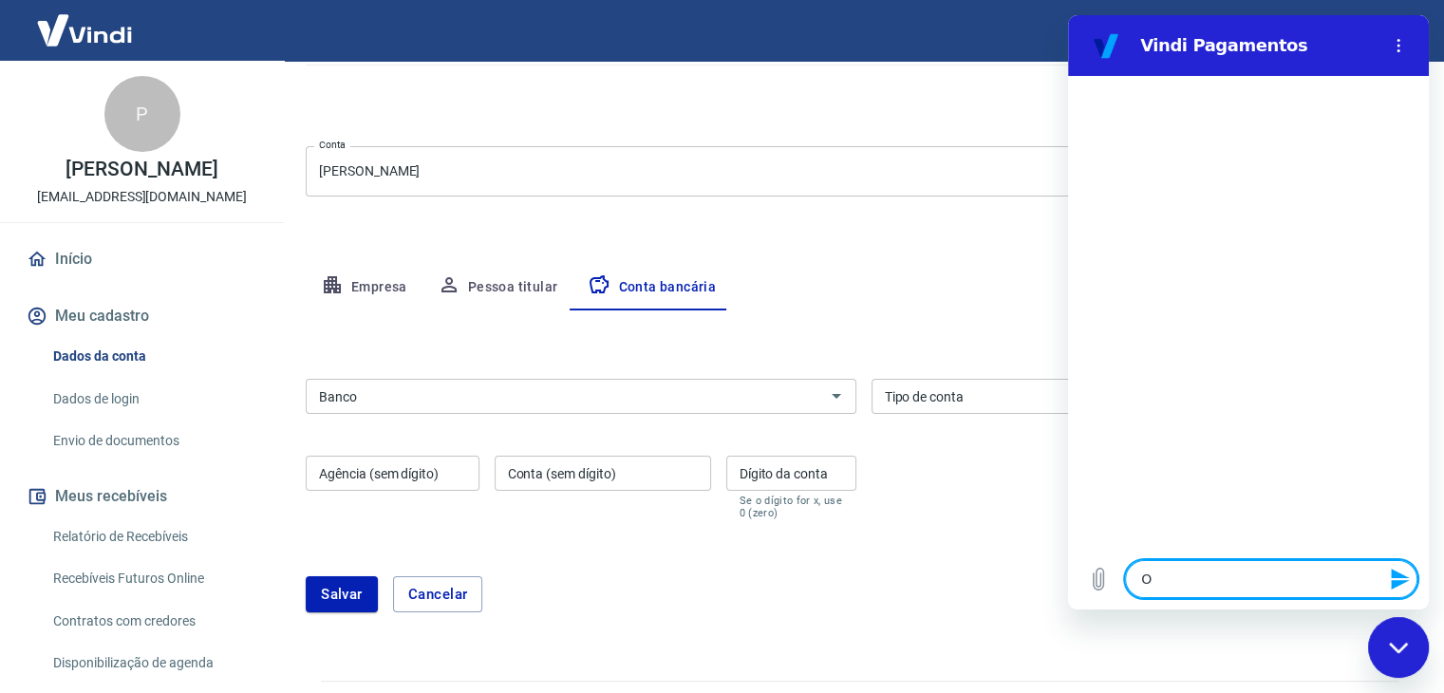
type textarea "O m"
type textarea "x"
type textarea "O me"
type textarea "x"
type textarea "O meu"
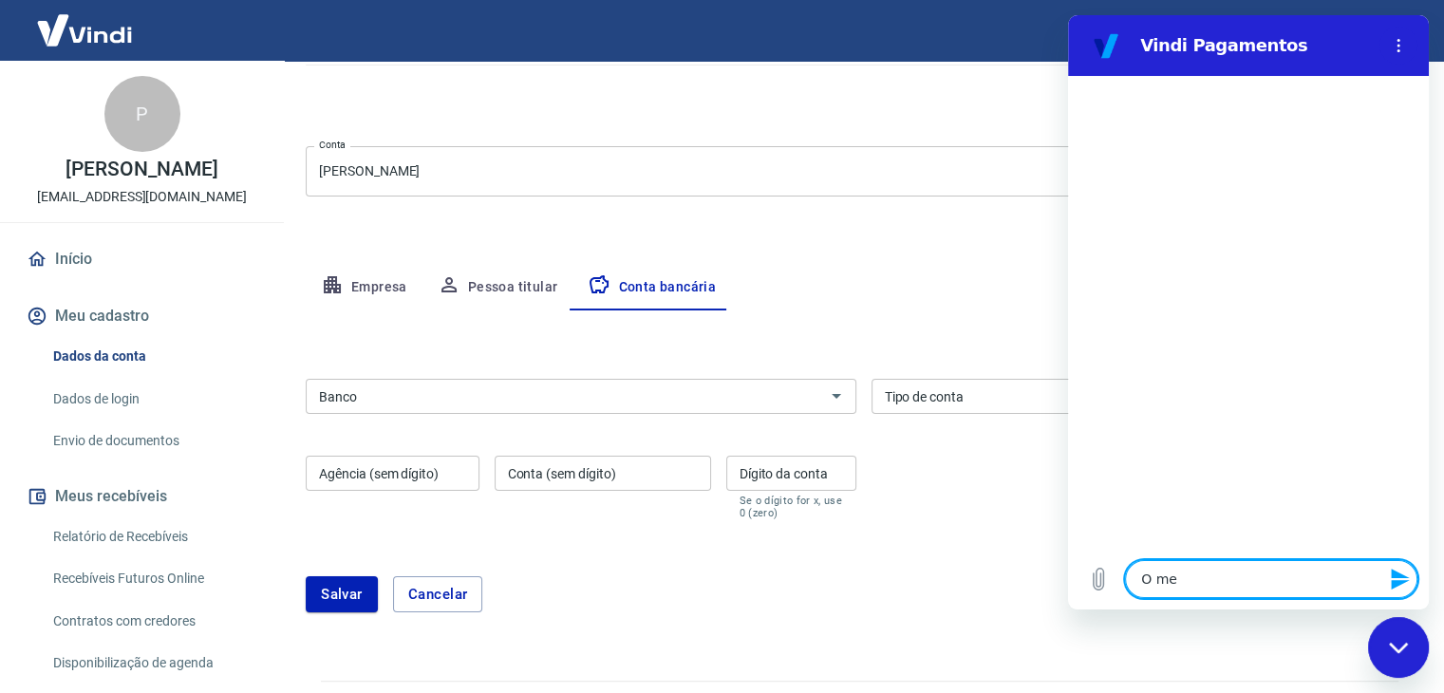
type textarea "x"
type textarea "O meu"
type textarea "x"
type textarea "O meu b"
type textarea "x"
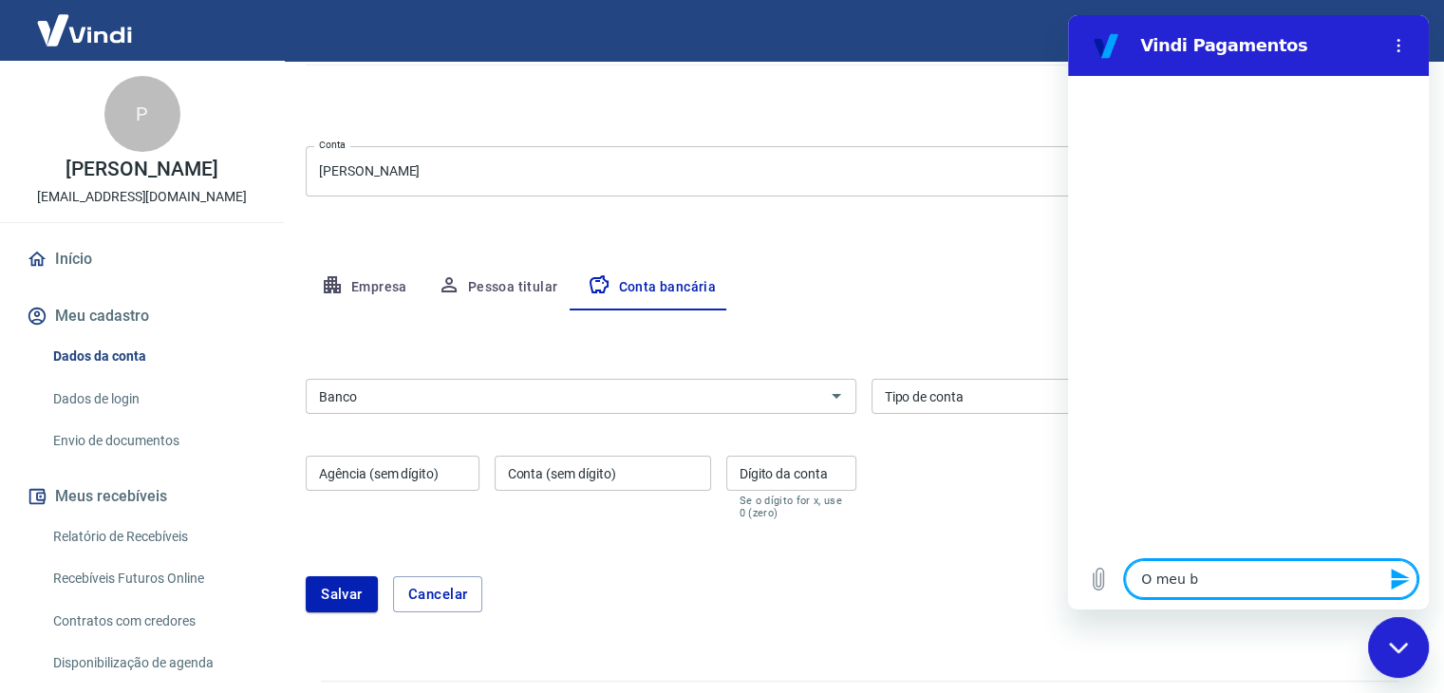
type textarea "O meu ba"
type textarea "x"
type textarea "O meu ban"
type textarea "x"
type textarea "O meu banc"
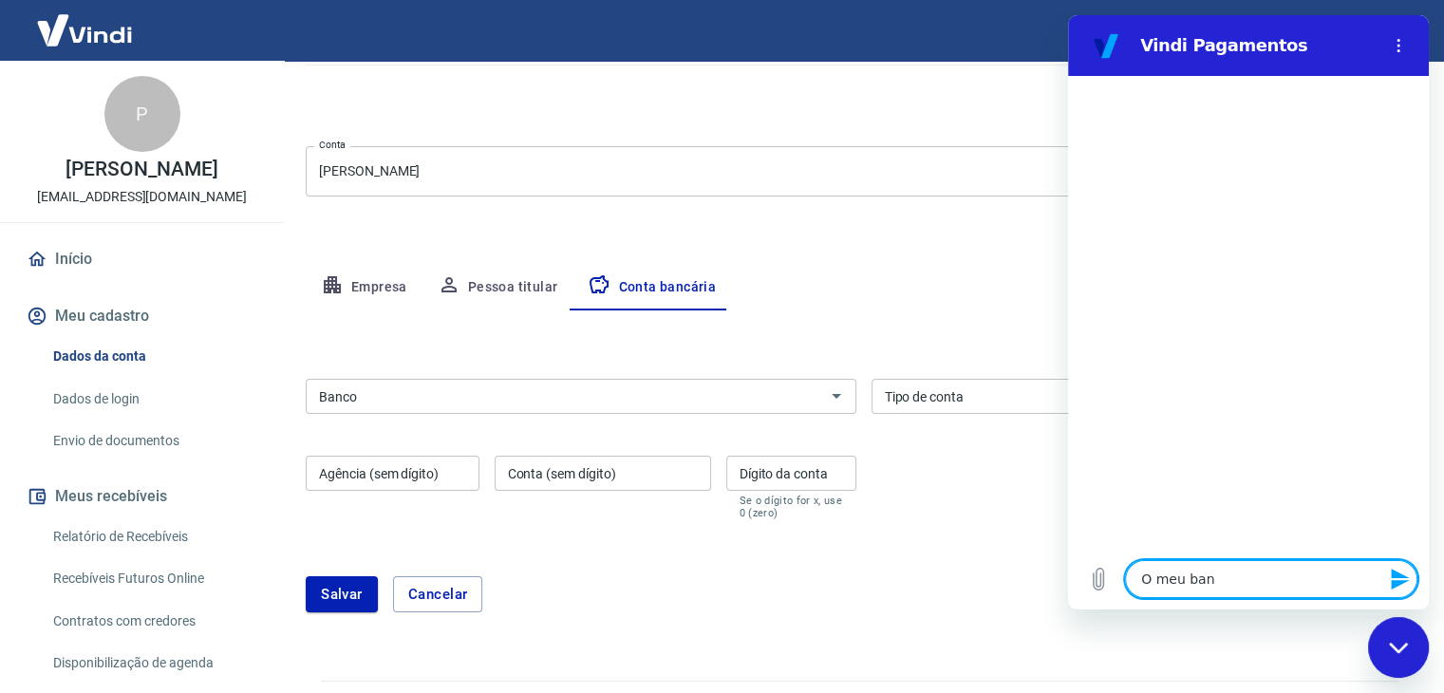
type textarea "x"
type textarea "O meu banco"
type textarea "x"
type textarea "O meu banco"
type textarea "x"
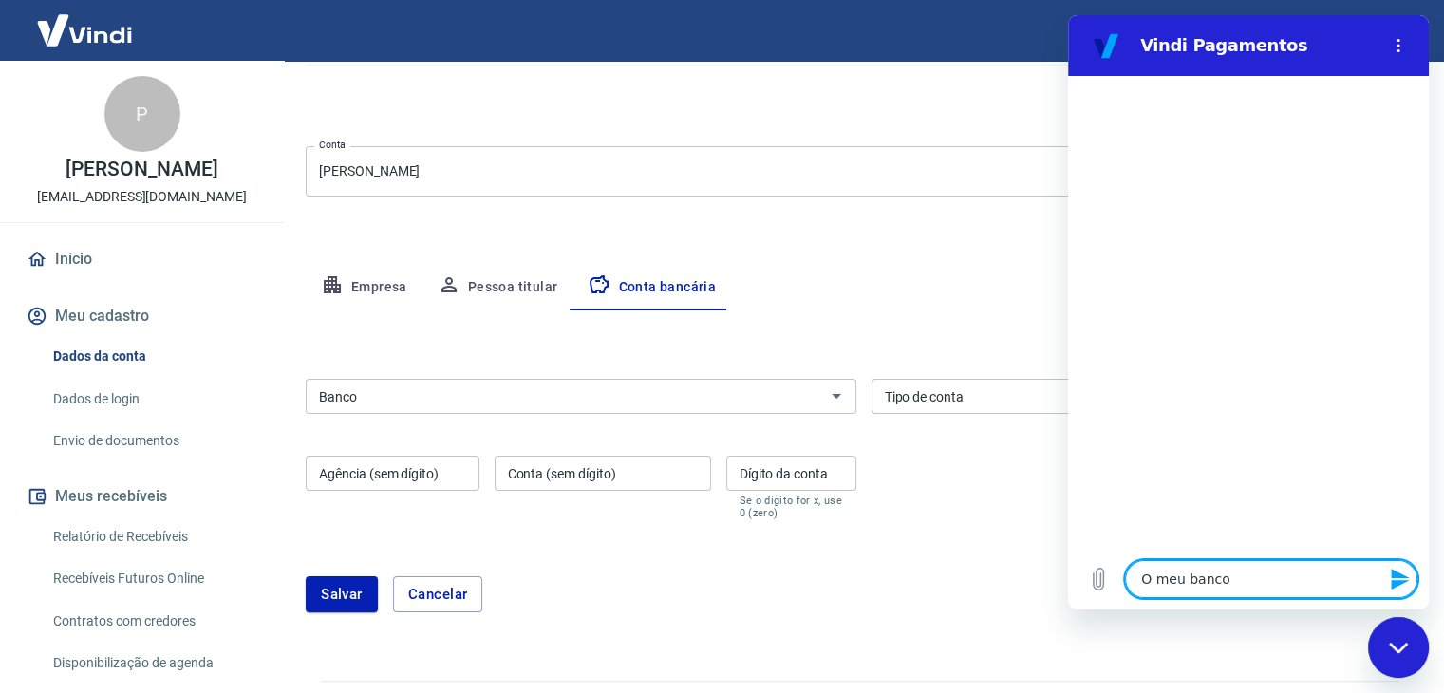
type textarea "O meu banco n"
type textarea "x"
type textarea "O meu banco nã"
type textarea "x"
type textarea "O meu banco não"
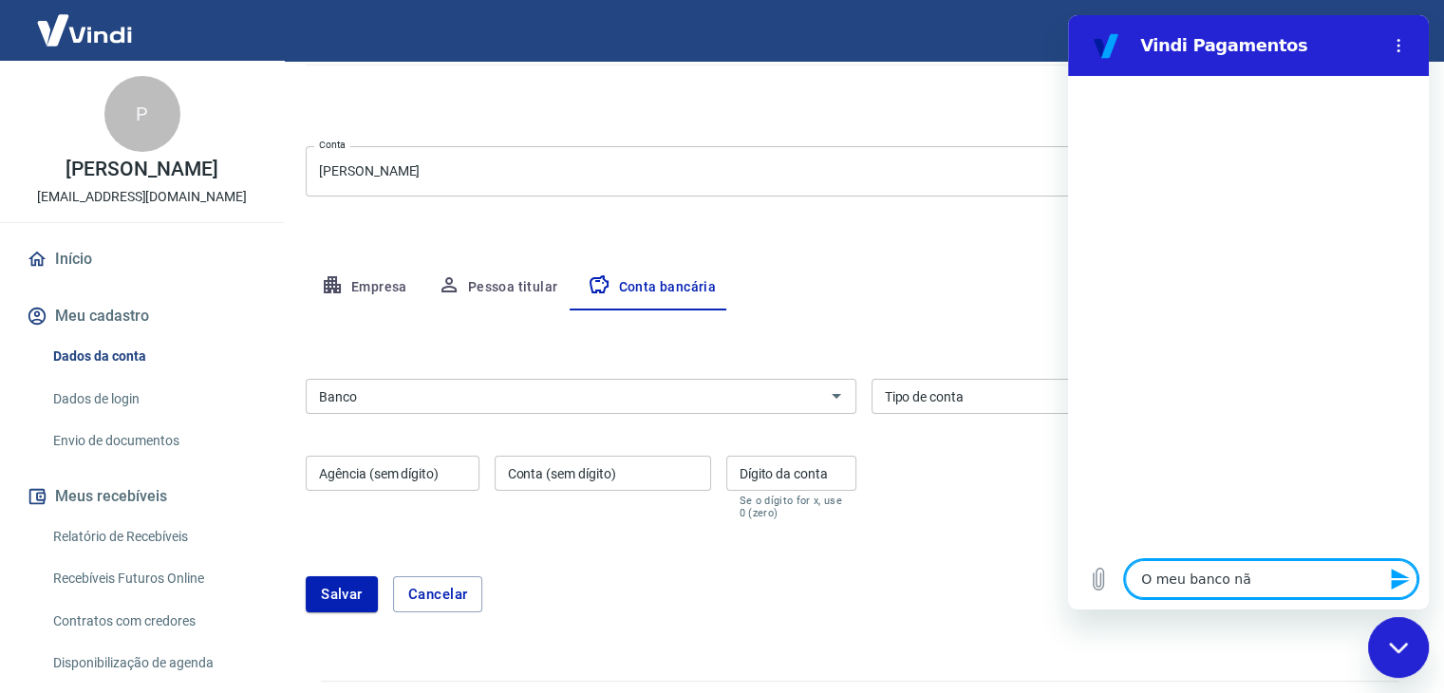
type textarea "x"
type textarea "O meu banco não"
type textarea "x"
type textarea "O meu banco não e"
type textarea "x"
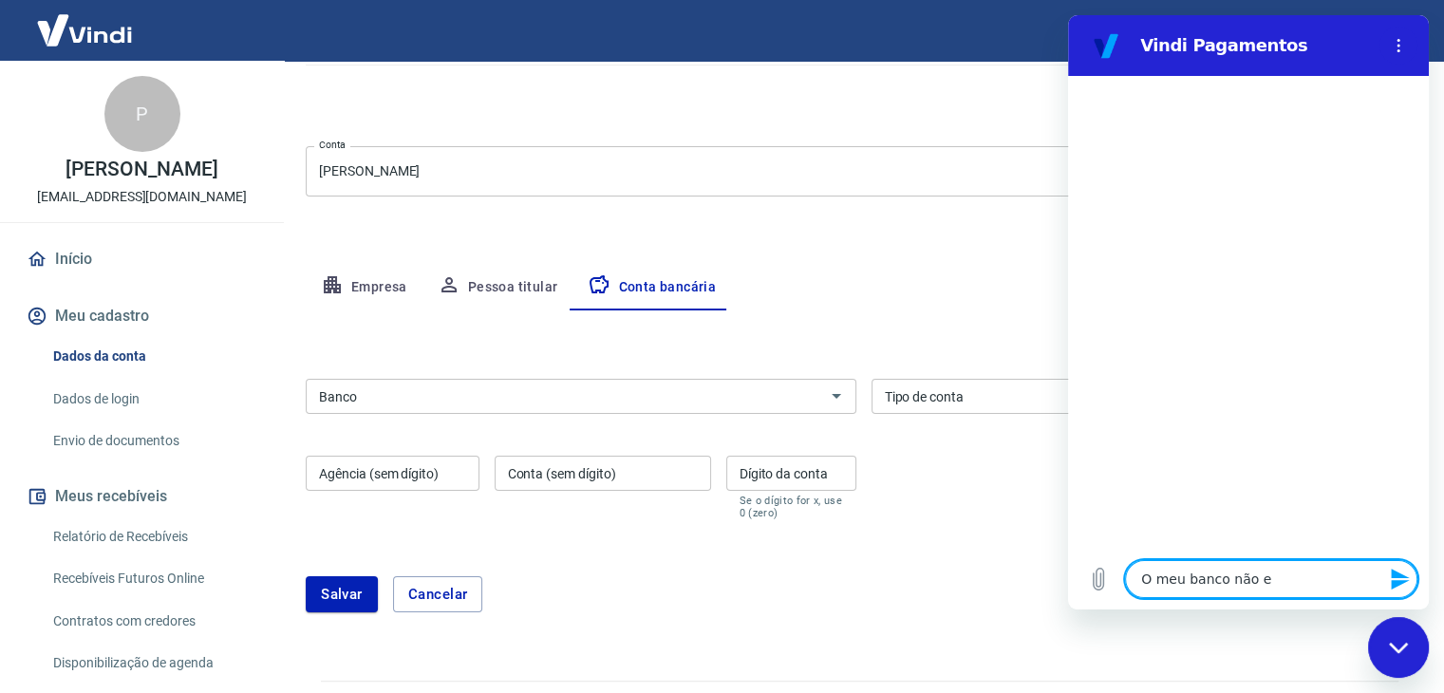
type textarea "O meu banco não es"
type textarea "x"
type textarea "O meu banco não est"
type textarea "x"
type textarea "O meu banco não está"
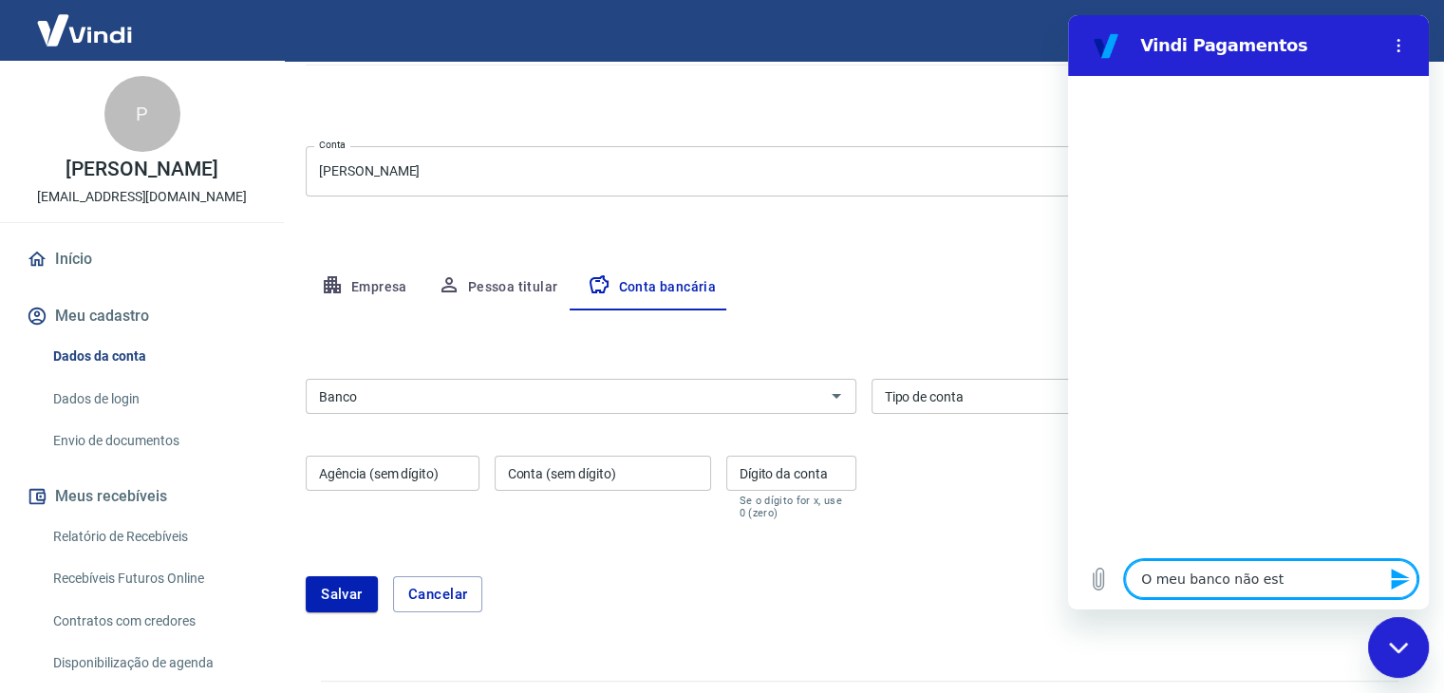
type textarea "x"
type textarea "O meu banco não está"
type textarea "x"
type textarea "O meu banco não está c"
type textarea "x"
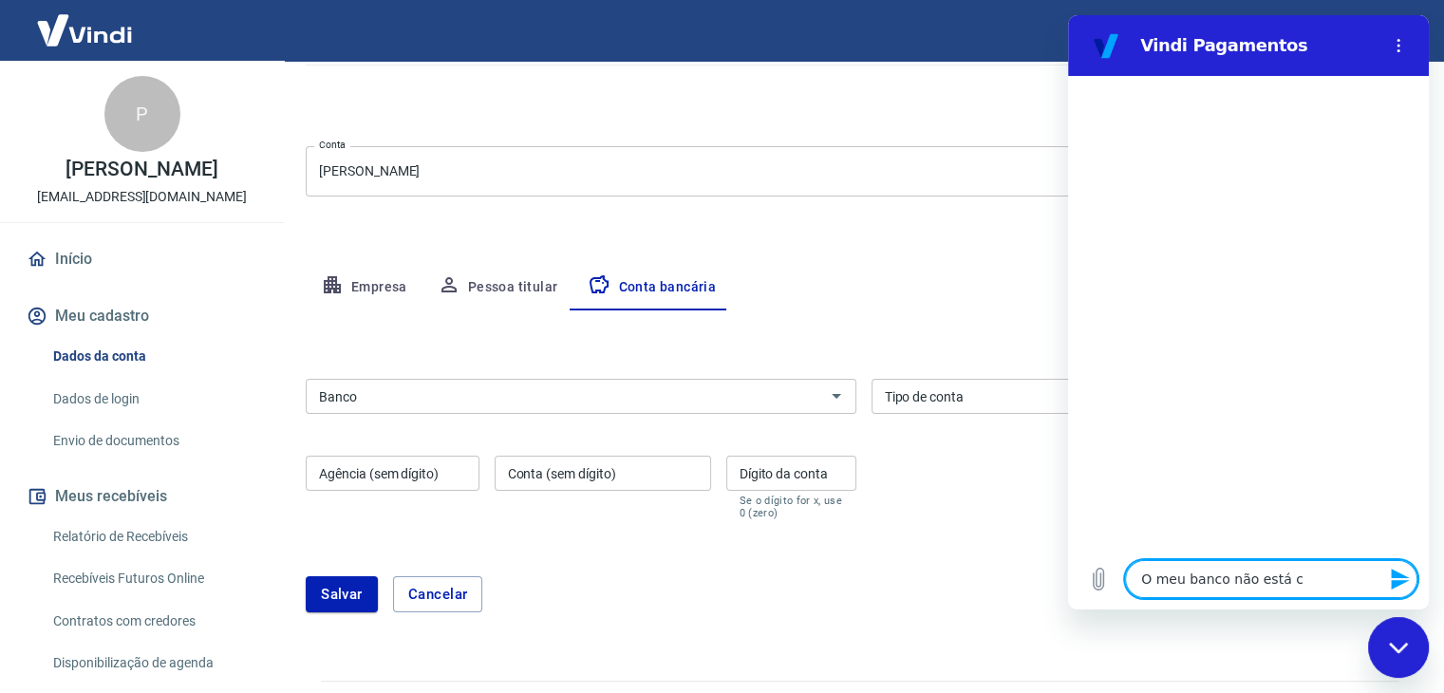
type textarea "O meu banco não está ca"
type textarea "x"
type textarea "O meu banco não está cad"
type textarea "x"
type textarea "O meu banco não está cada"
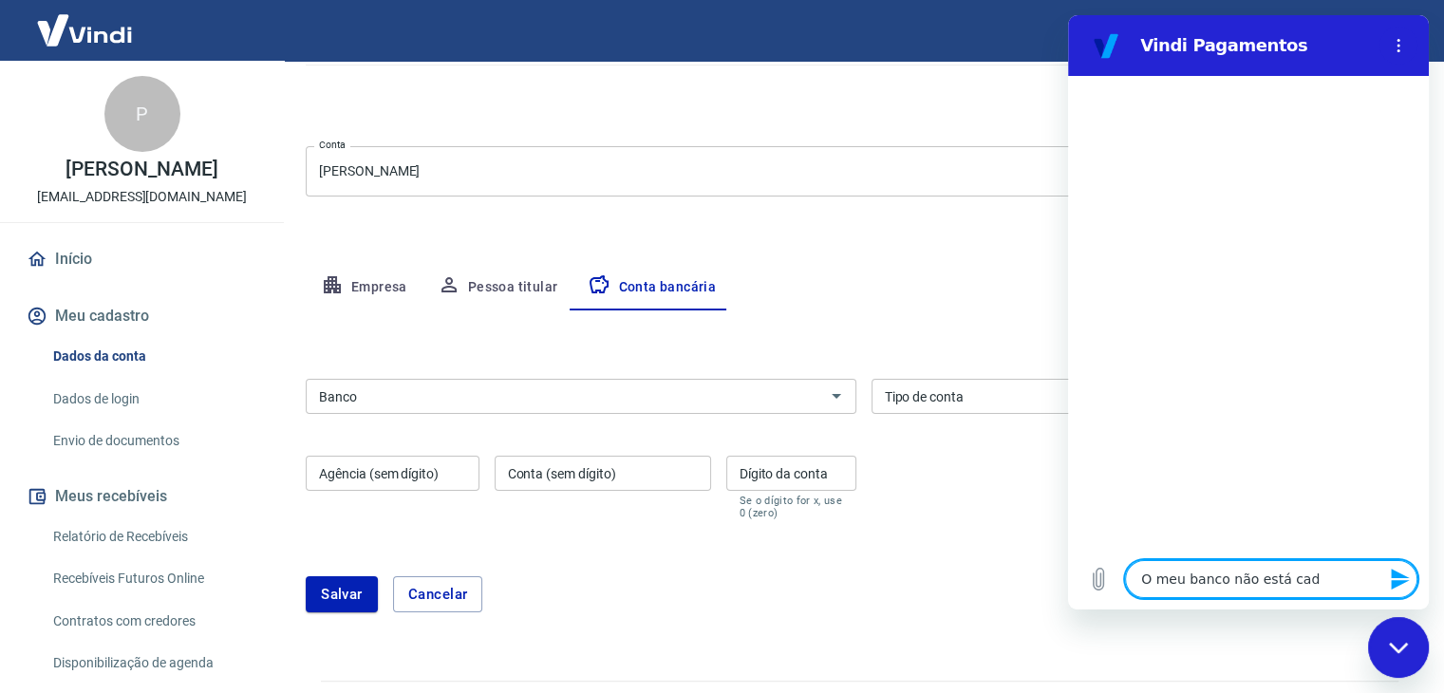
type textarea "x"
type textarea "O meu banco não está cadas"
type textarea "x"
type textarea "O meu banco não está cadast"
type textarea "x"
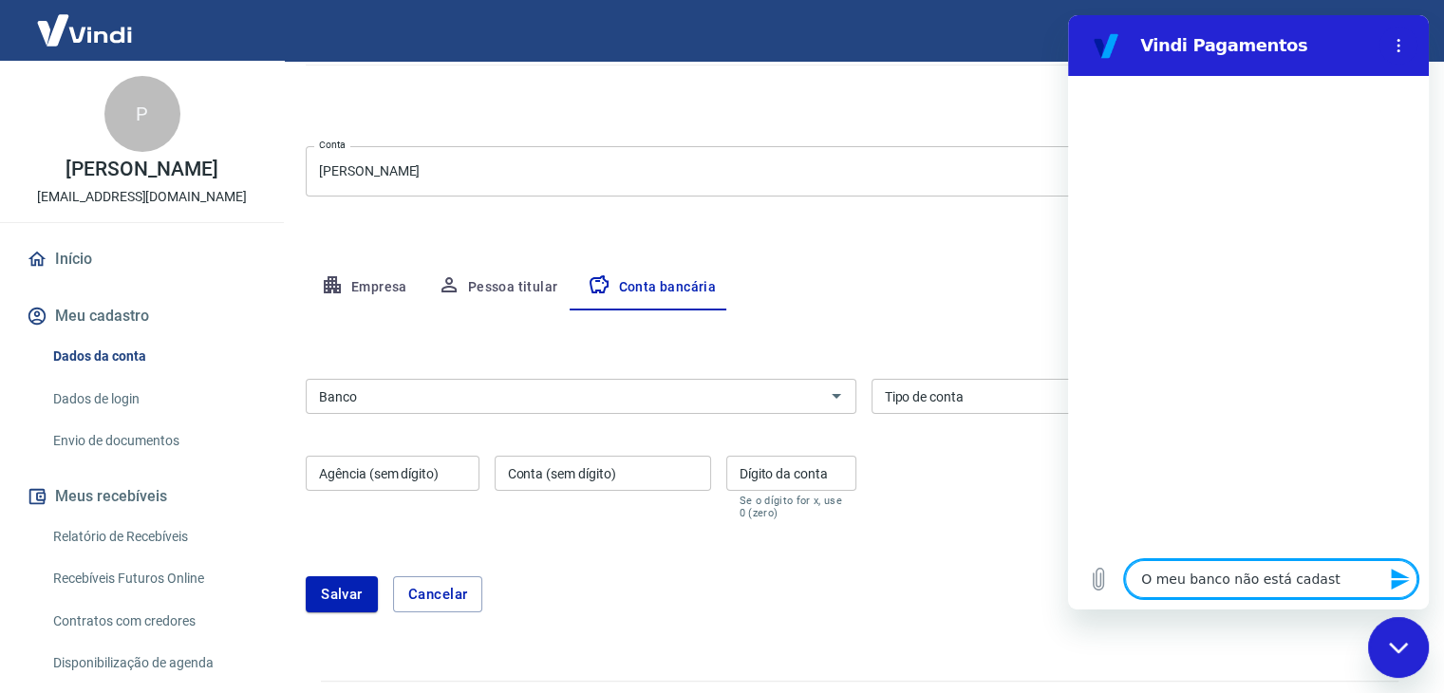
type textarea "O meu banco não está cadastr"
type textarea "x"
type textarea "O meu banco não está cadastra"
type textarea "x"
type textarea "O meu banco não está cadastrad"
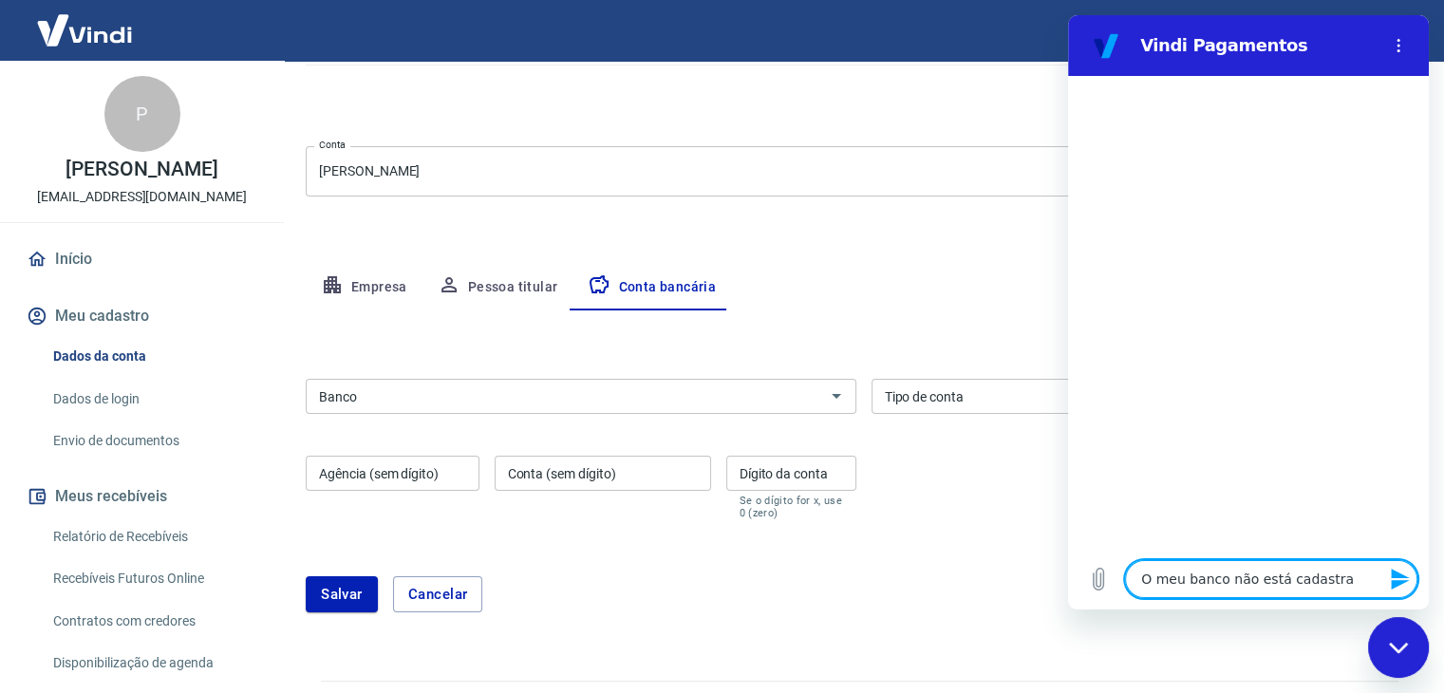
type textarea "x"
type textarea "O meu banco não está cadastrado"
type textarea "x"
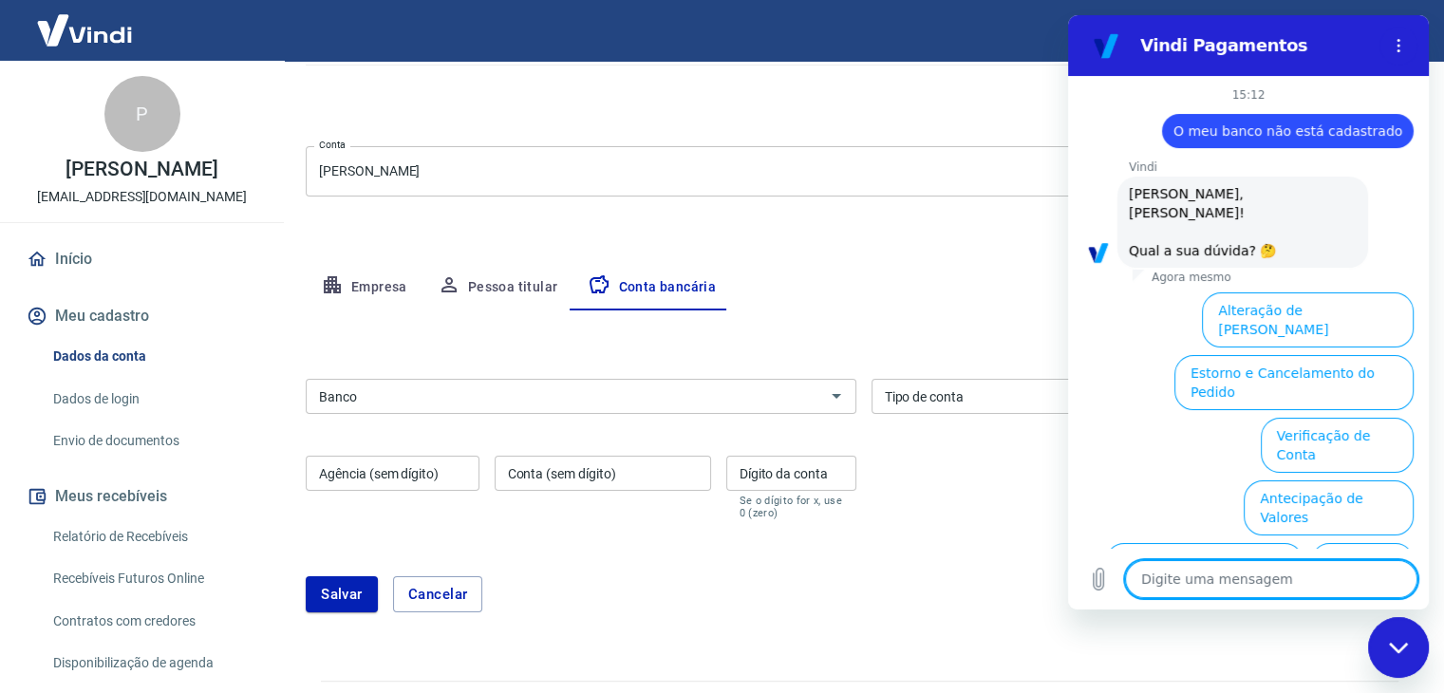
scroll to position [130, 0]
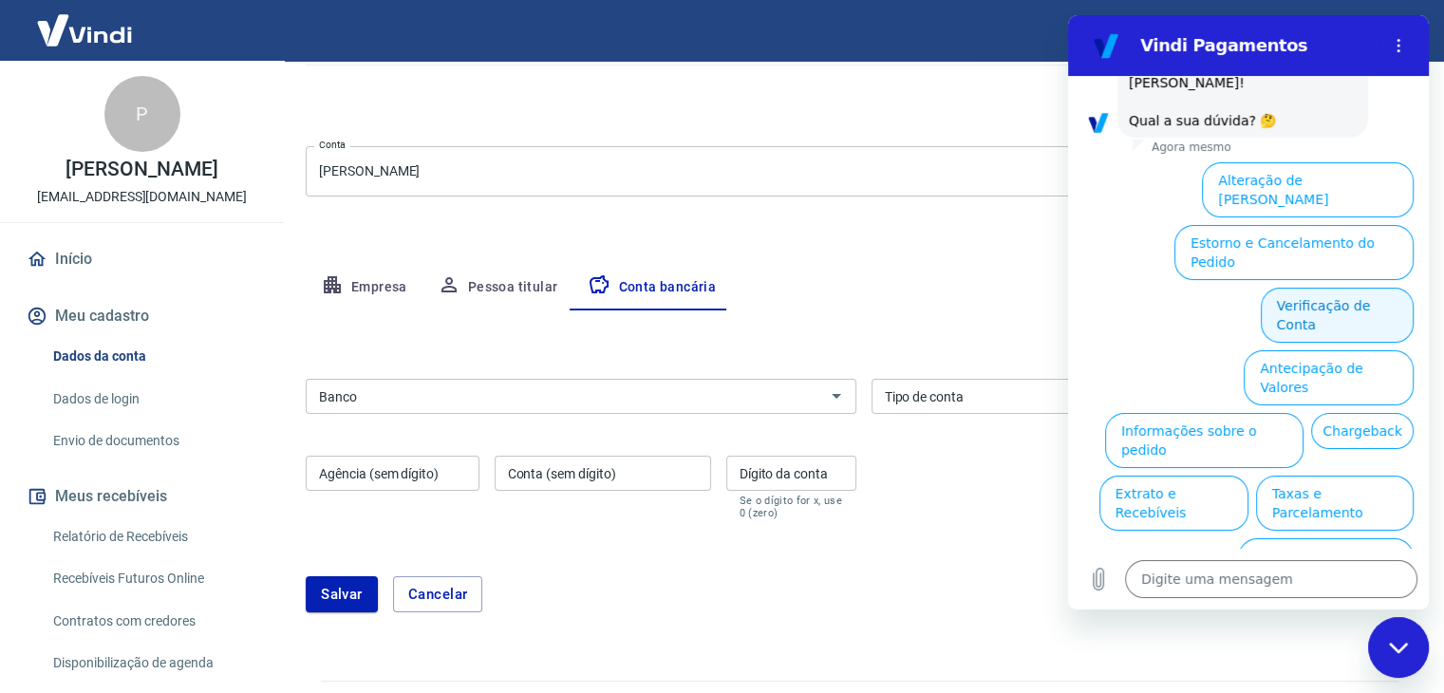
click at [1328, 288] on button "Verificação de Conta" at bounding box center [1337, 315] width 153 height 55
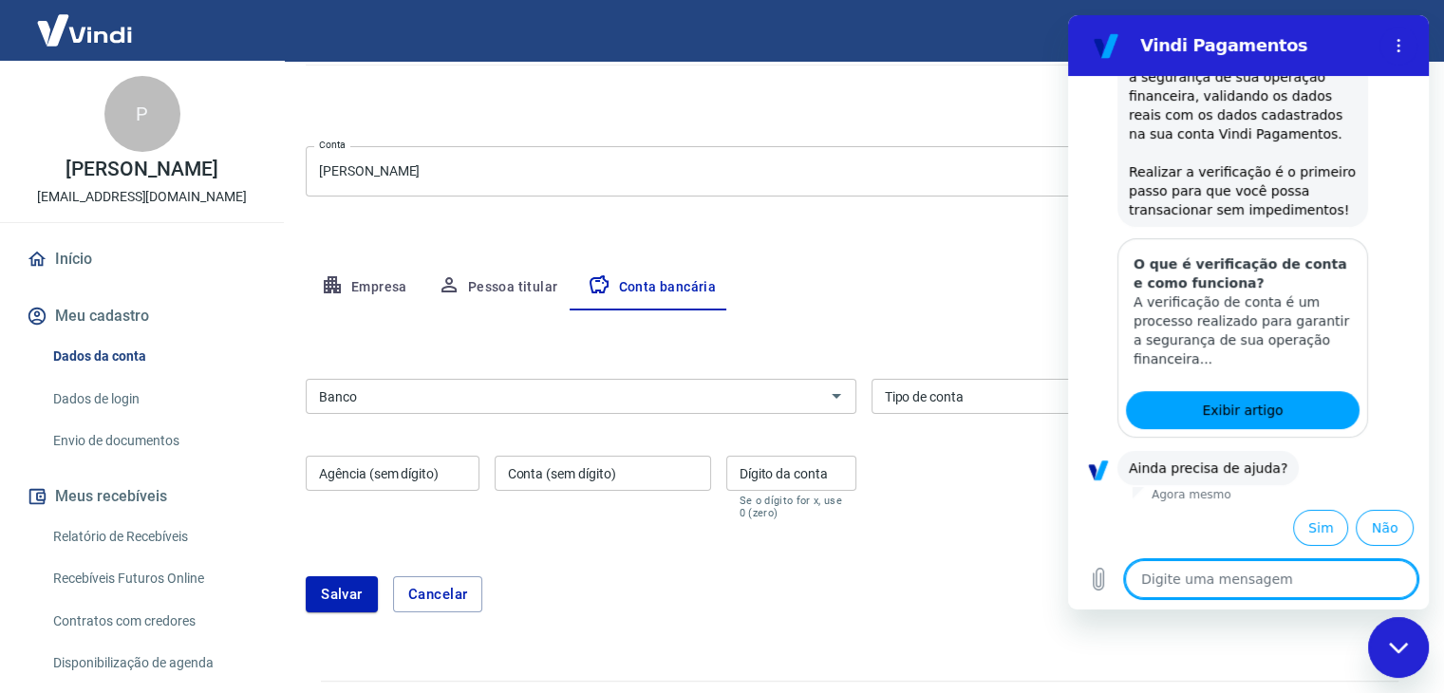
scroll to position [321, 0]
click at [1302, 524] on button "Sim" at bounding box center [1320, 527] width 55 height 36
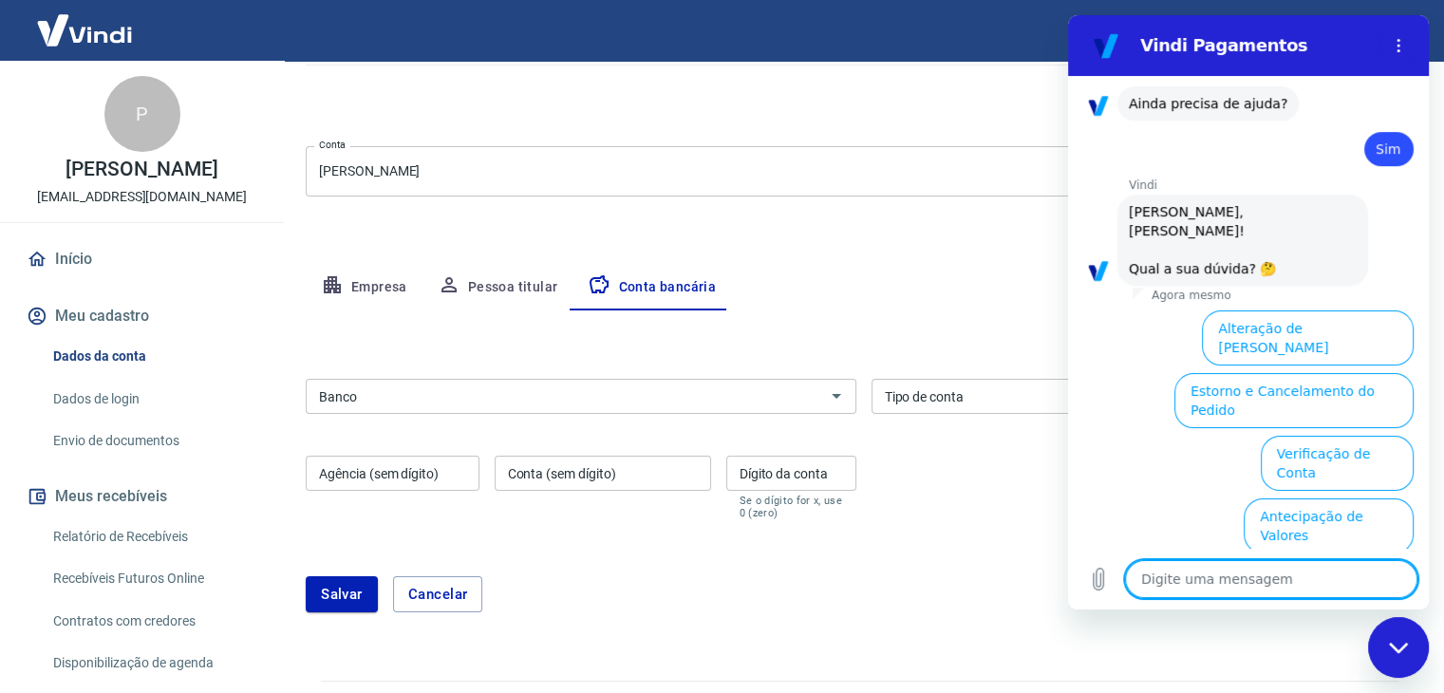
scroll to position [833, 0]
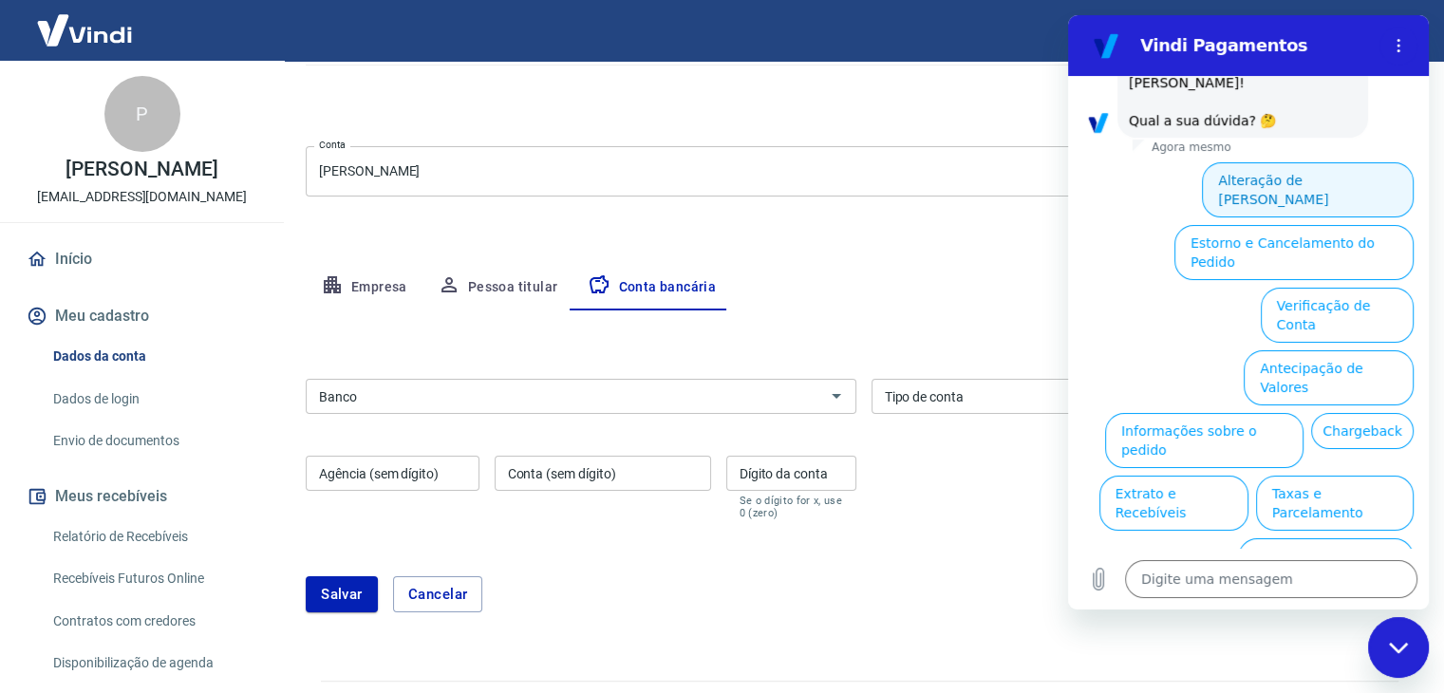
click at [1302, 183] on button "Alteração de [PERSON_NAME]" at bounding box center [1308, 189] width 212 height 55
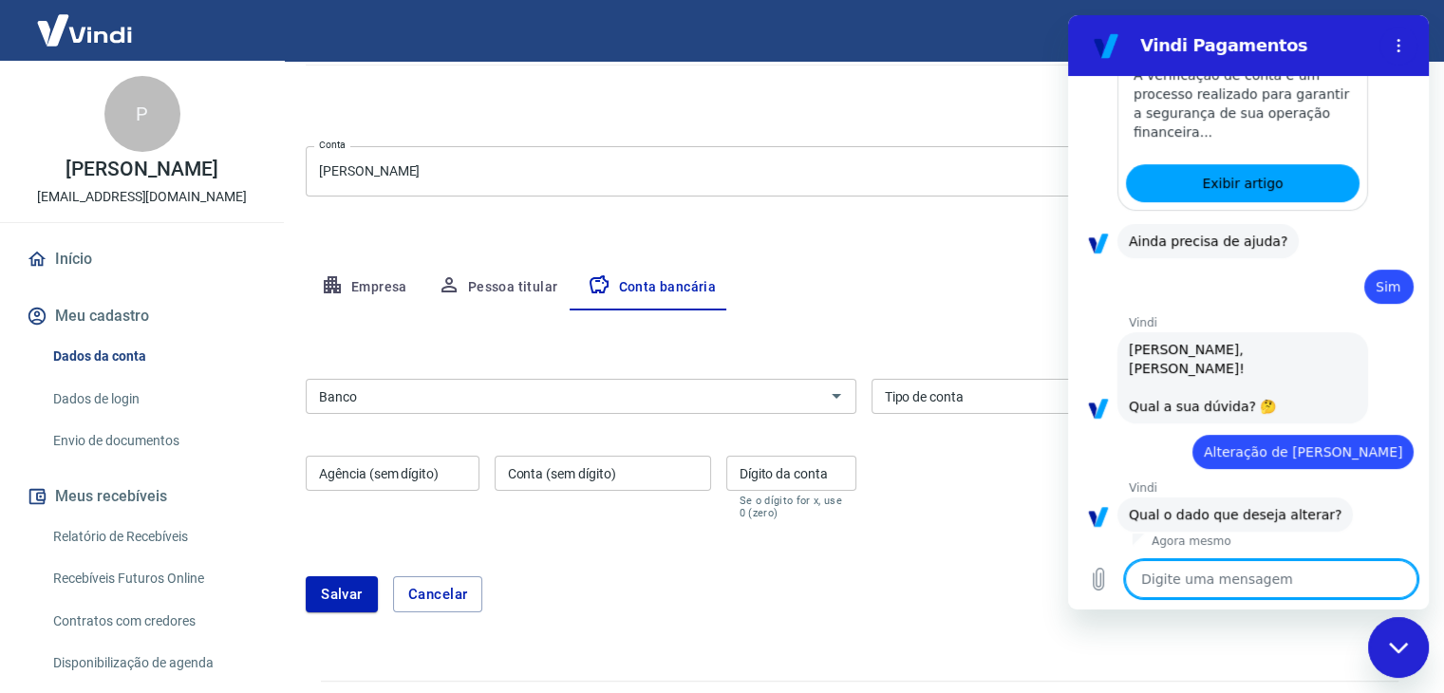
scroll to position [724, 0]
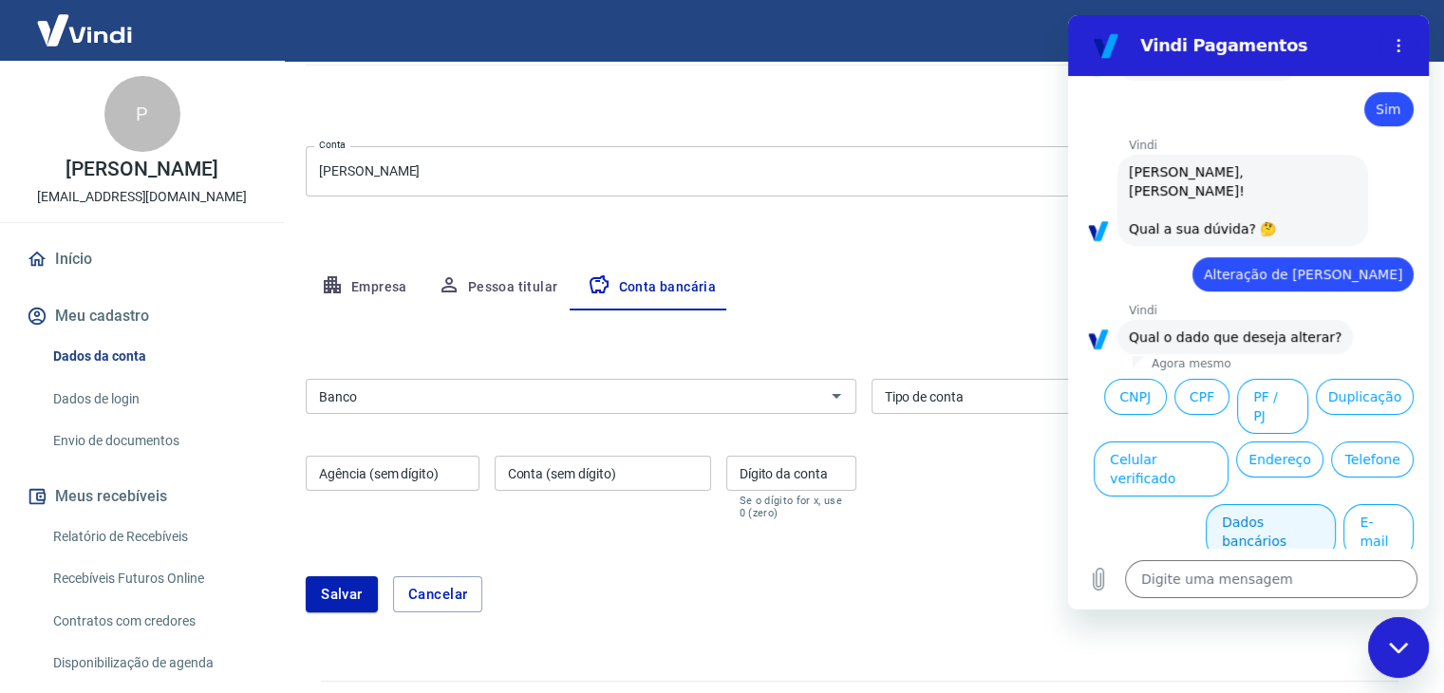
click at [1288, 504] on button "Dados bancários" at bounding box center [1271, 531] width 130 height 55
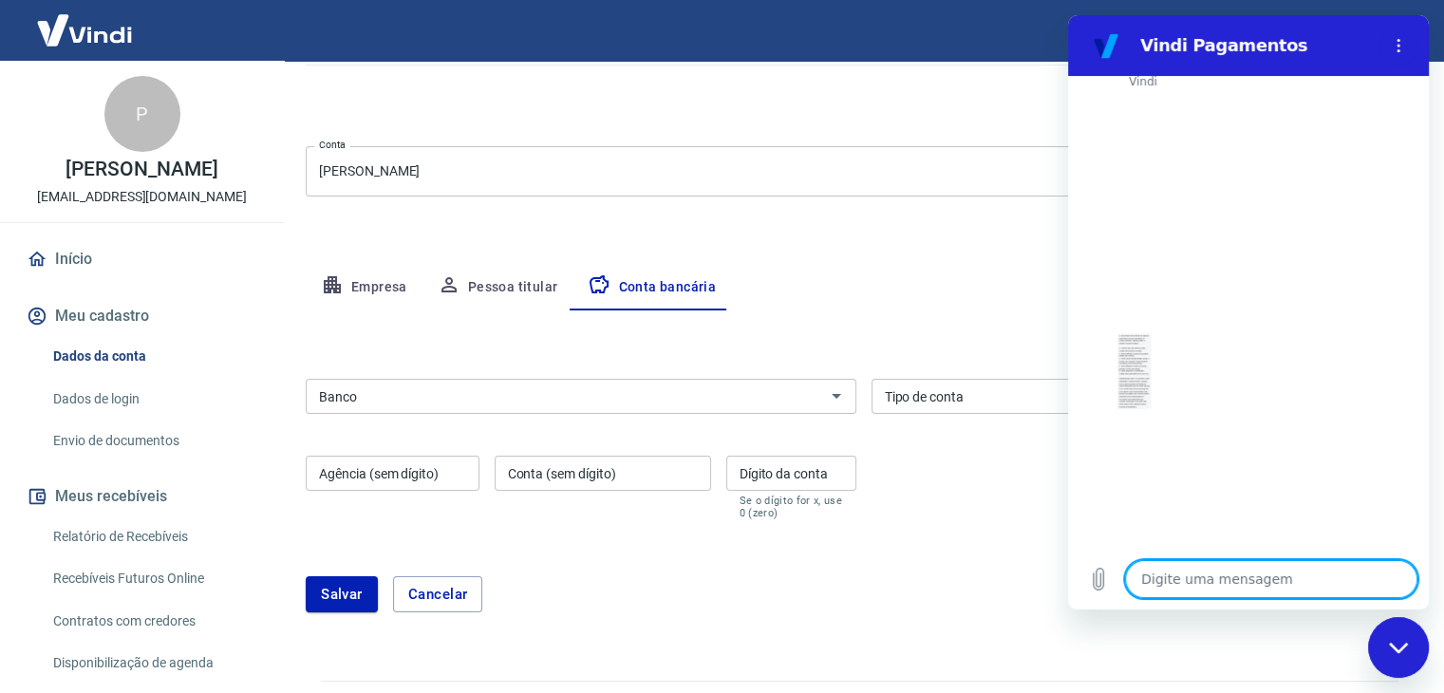
scroll to position [1251, 0]
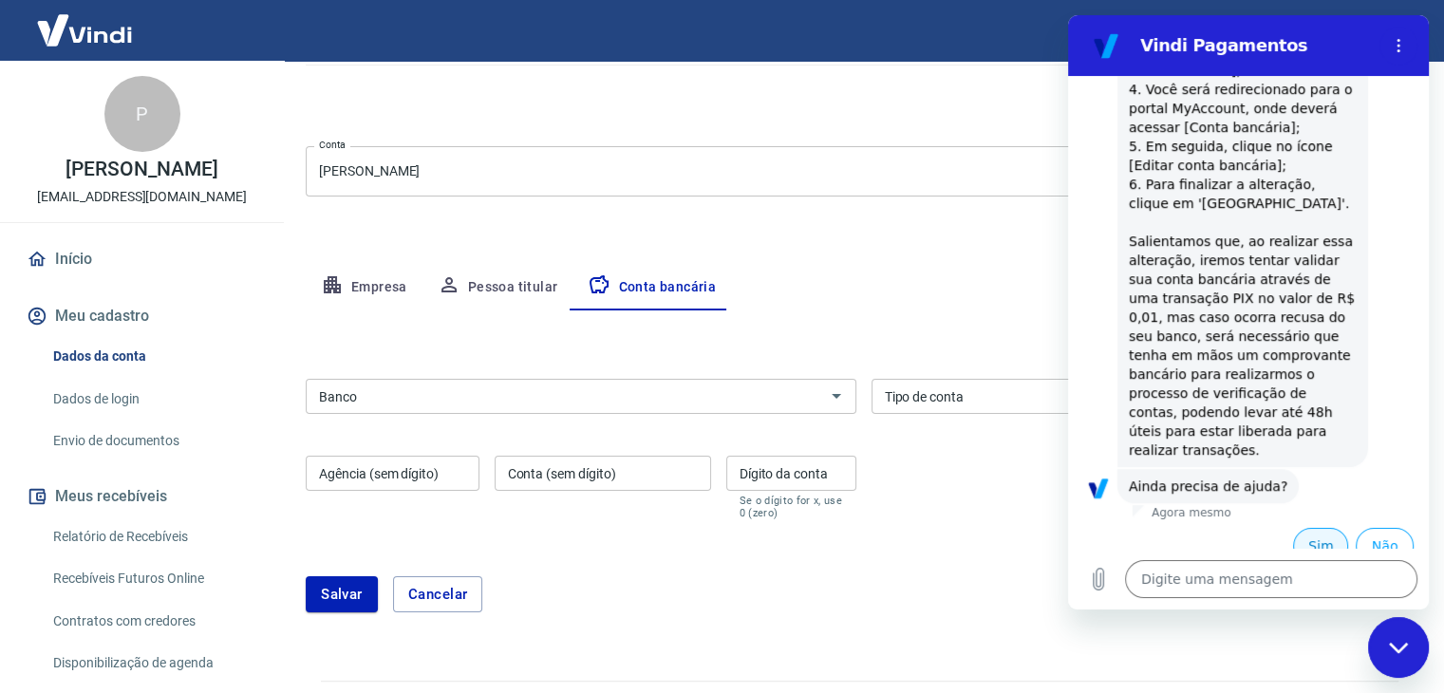
click at [1313, 531] on button "Sim" at bounding box center [1320, 546] width 55 height 36
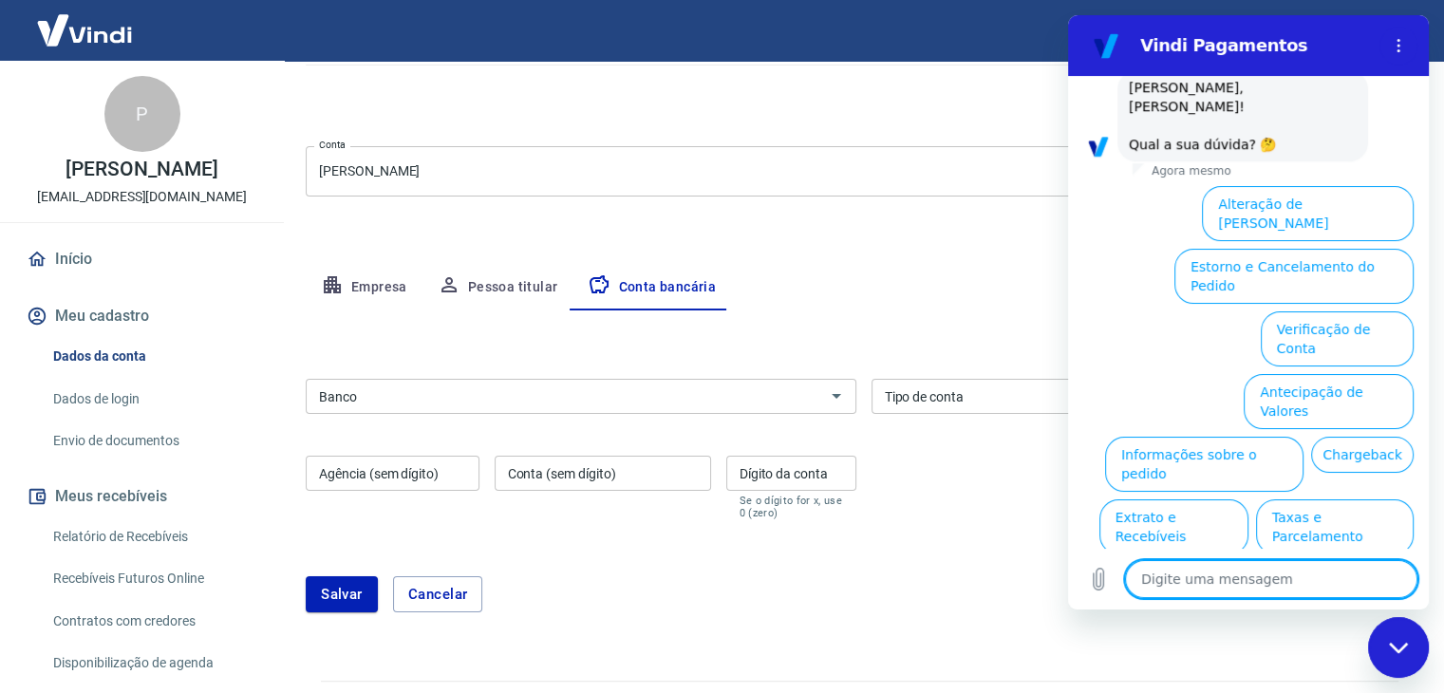
scroll to position [1763, 0]
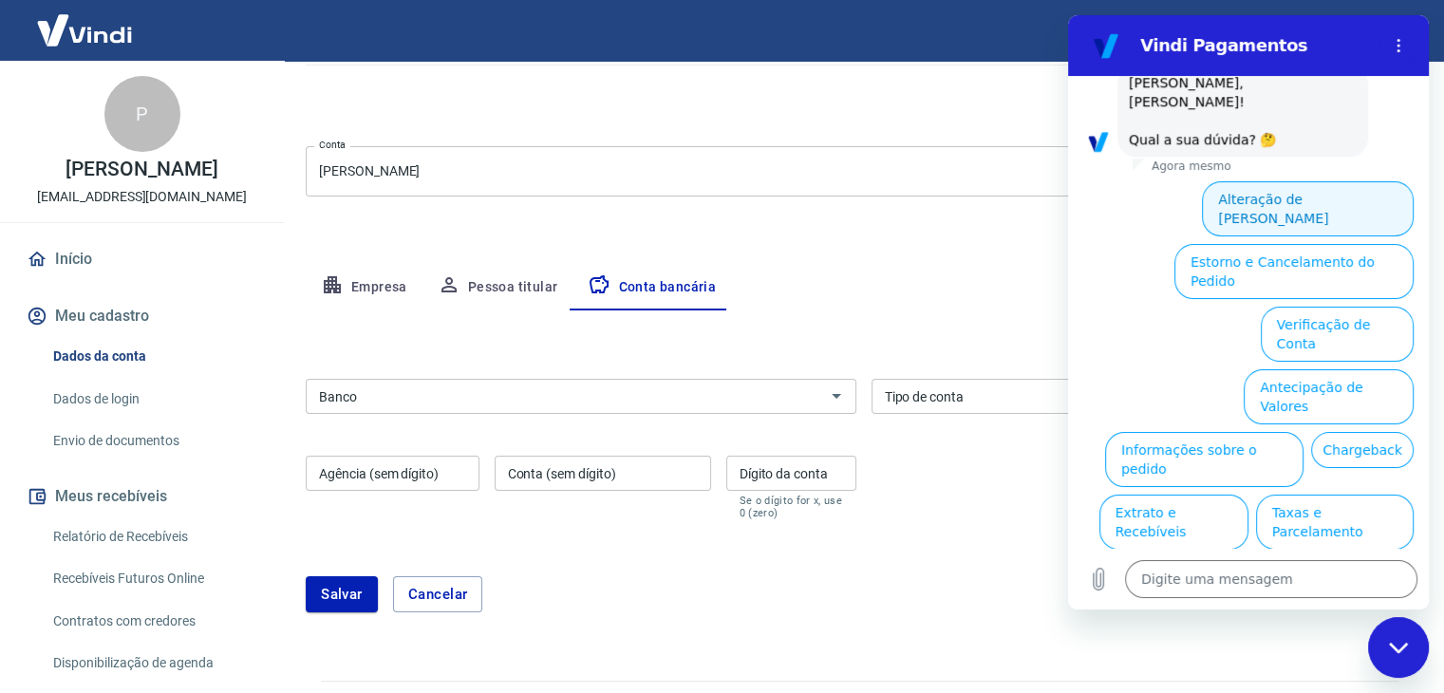
click at [1322, 182] on button "Alteração de [PERSON_NAME]" at bounding box center [1308, 208] width 212 height 55
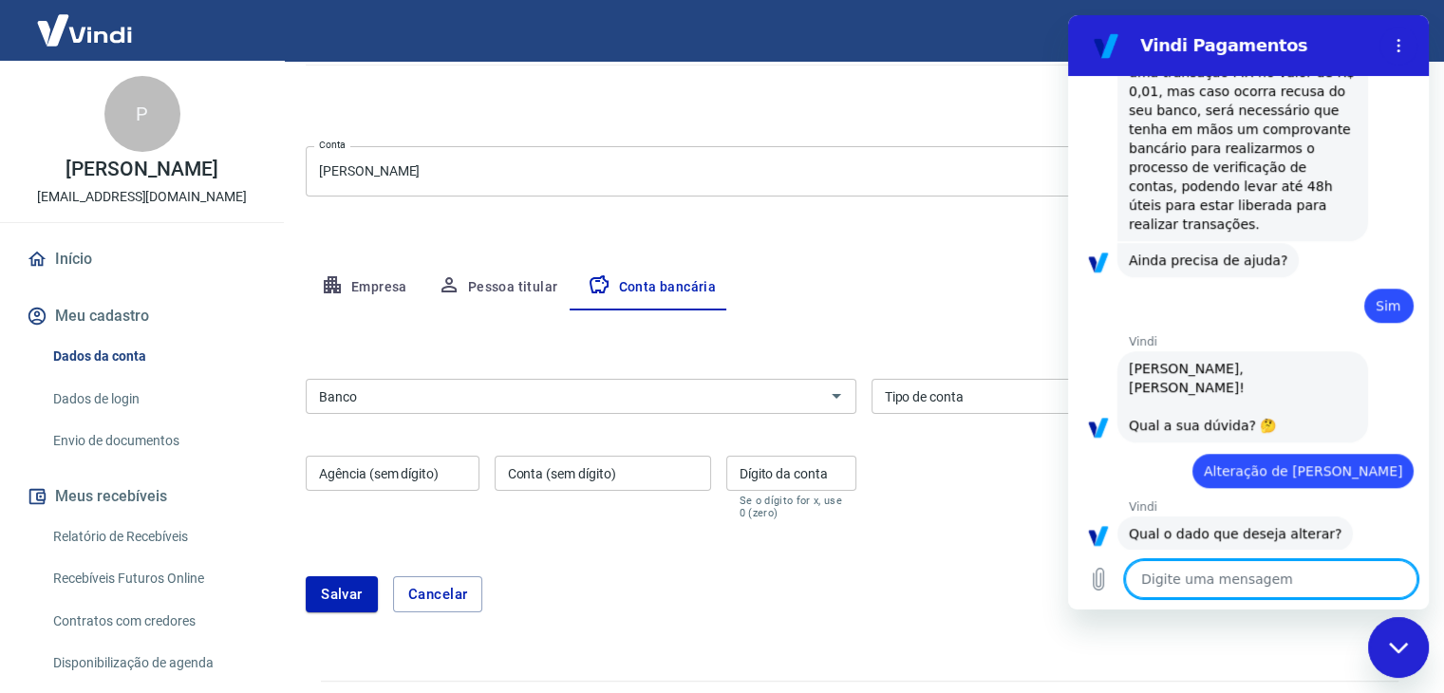
scroll to position [1655, 0]
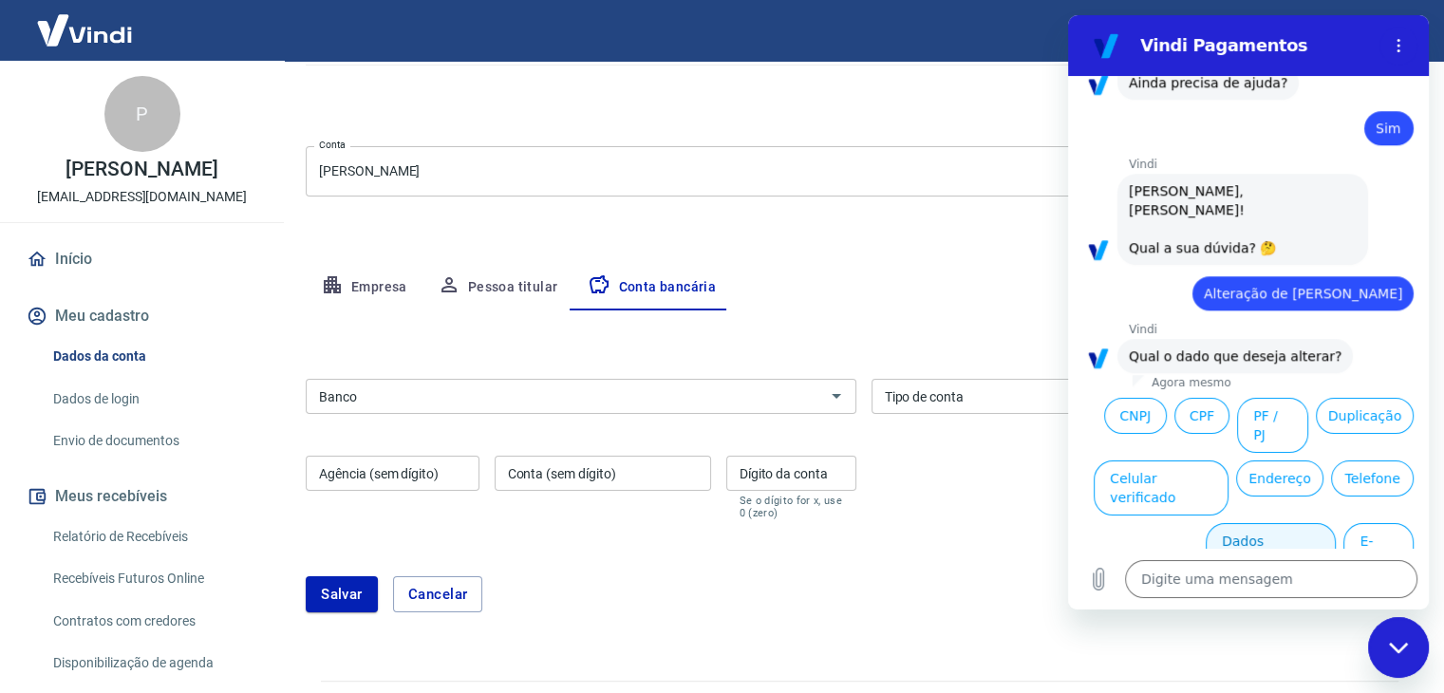
click at [1250, 523] on button "Dados bancários" at bounding box center [1271, 550] width 130 height 55
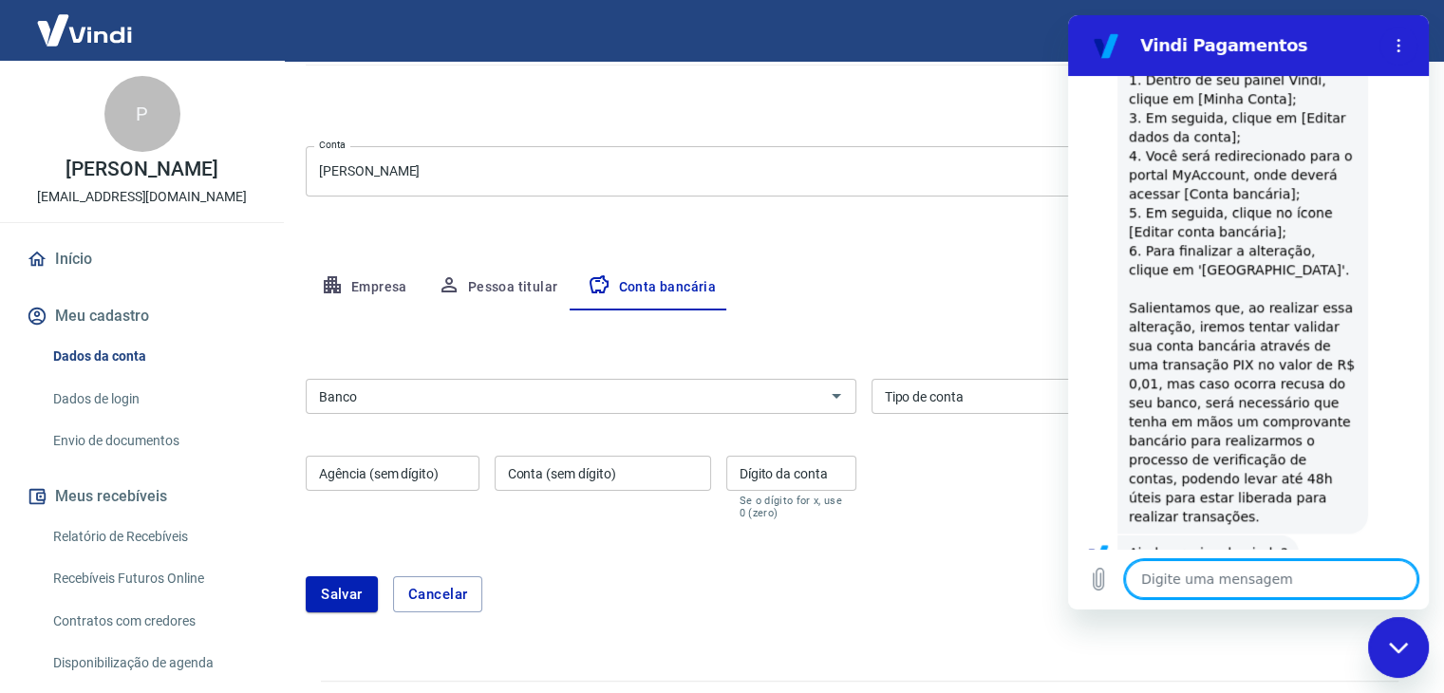
scroll to position [2182, 0]
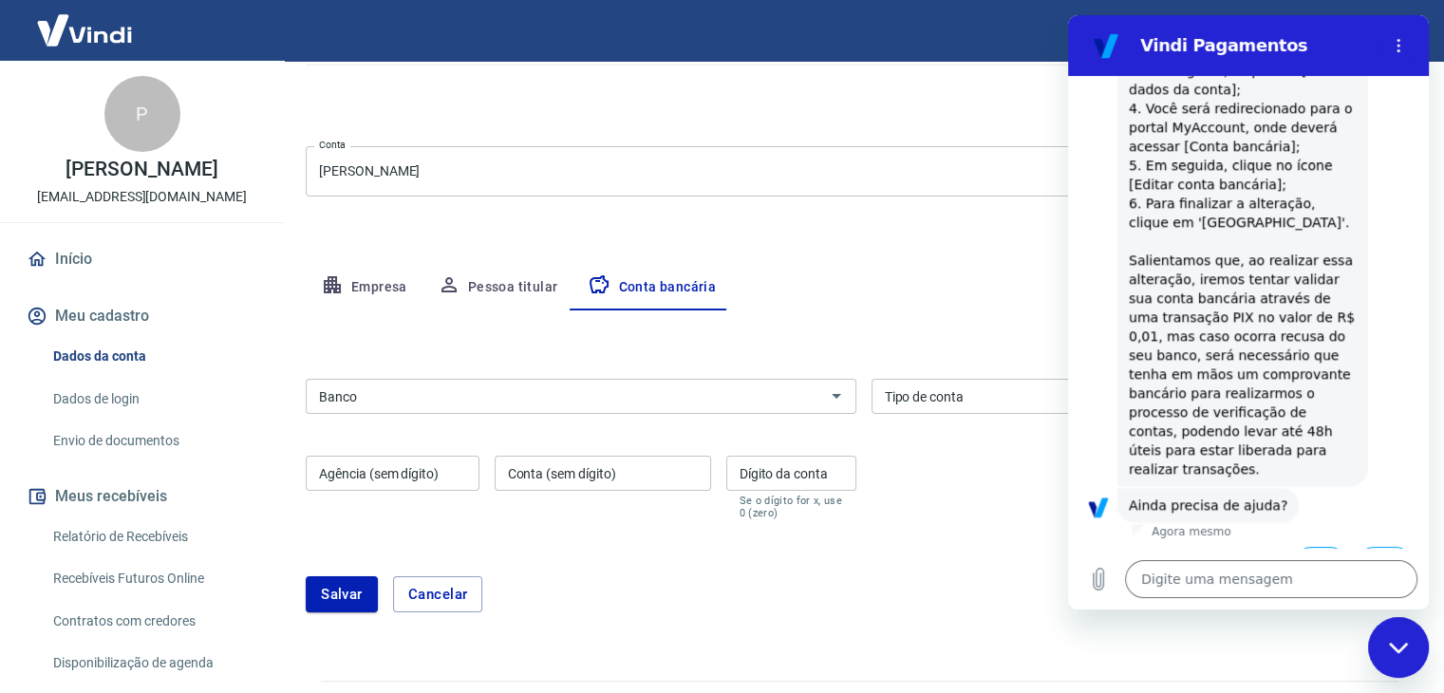
click at [1321, 547] on button "Sim" at bounding box center [1320, 565] width 55 height 36
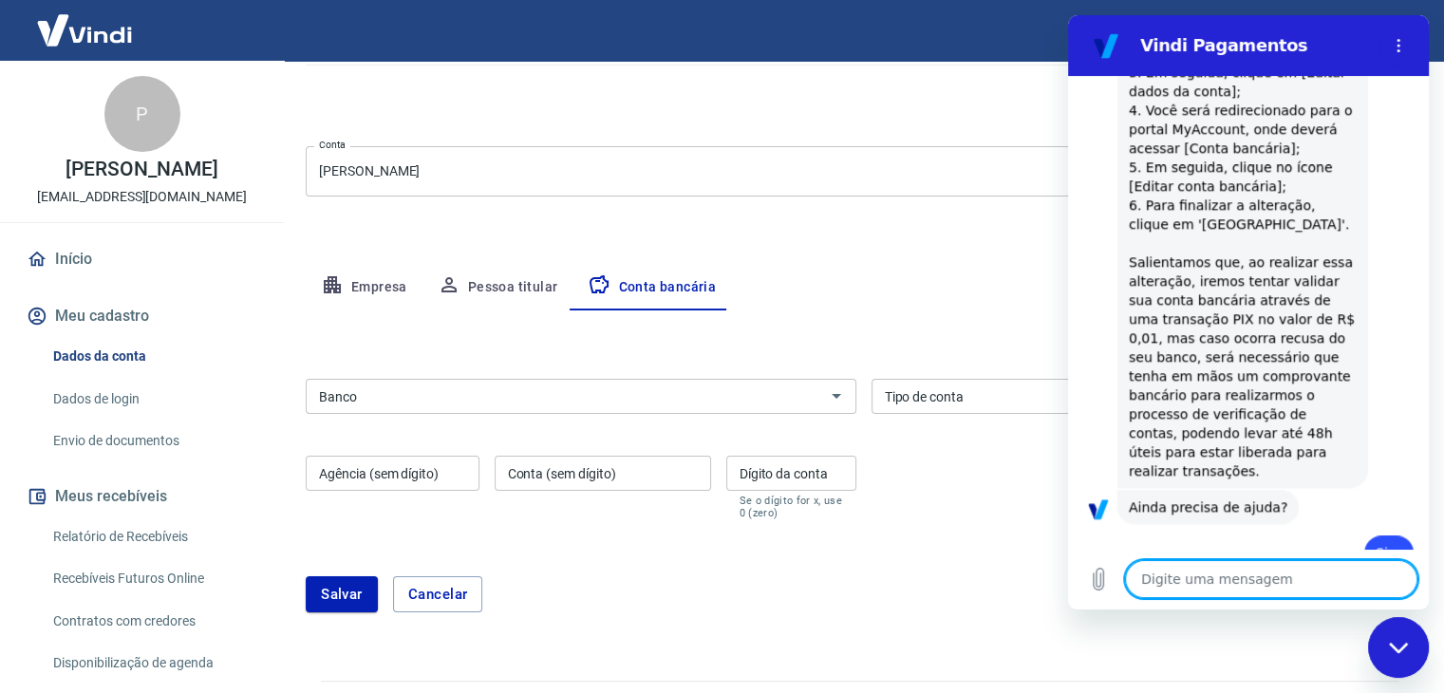
scroll to position [2183, 0]
click at [734, 385] on input "Banco" at bounding box center [565, 396] width 508 height 24
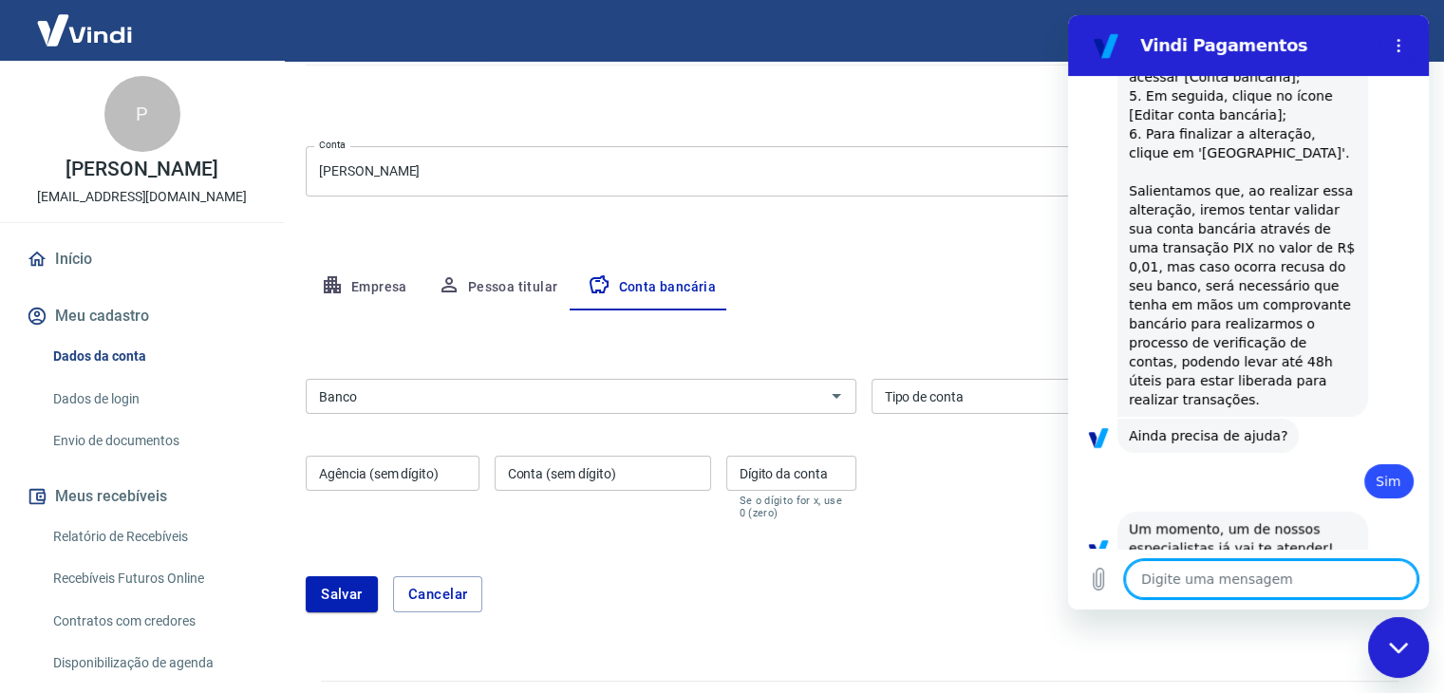
type textarea "x"
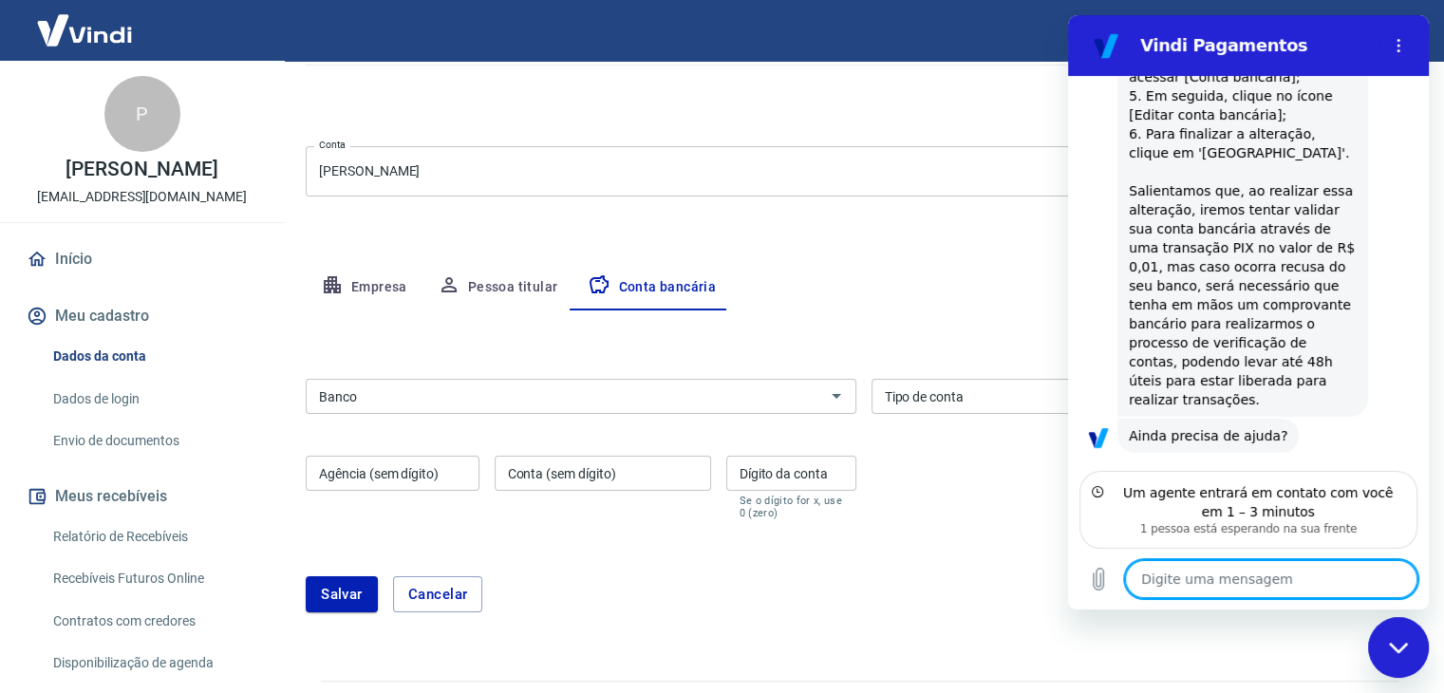
scroll to position [2335, 0]
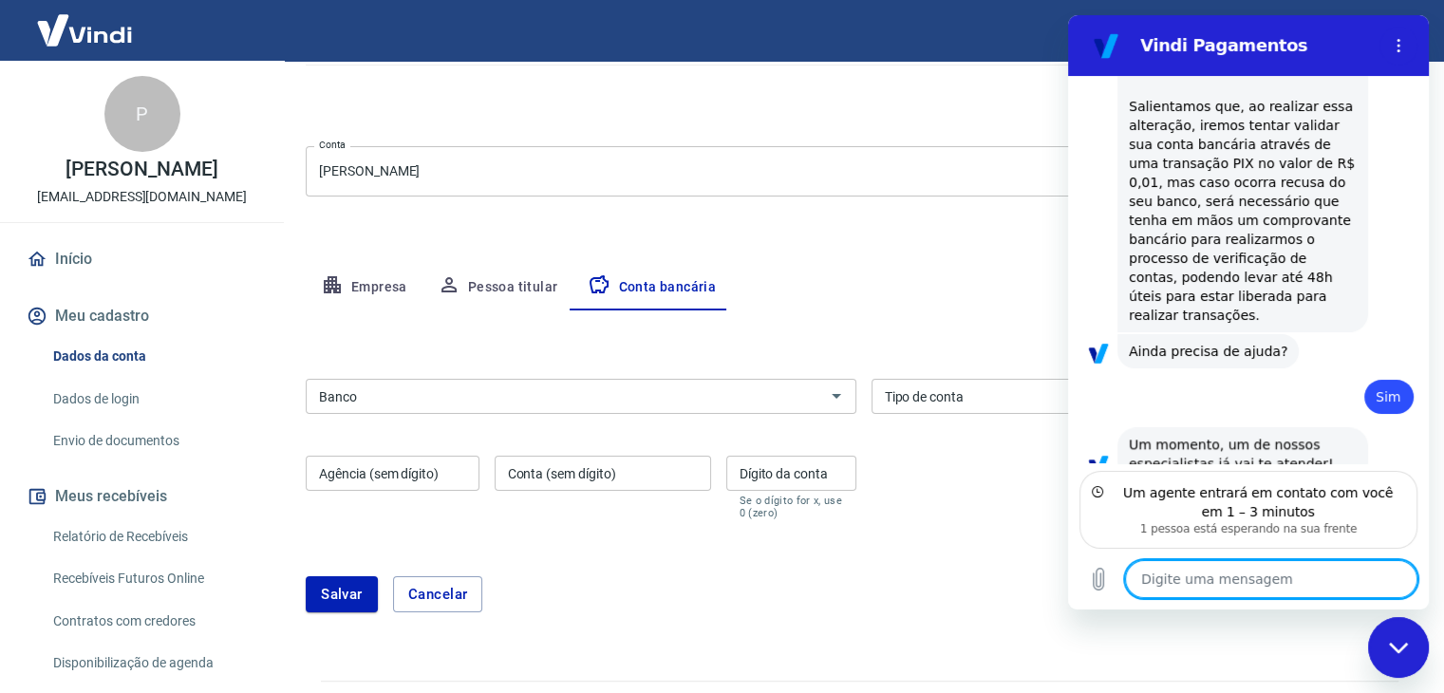
click at [1252, 583] on textarea at bounding box center [1271, 579] width 292 height 38
type textarea "o"
type textarea "x"
type textarea "ok"
type textarea "x"
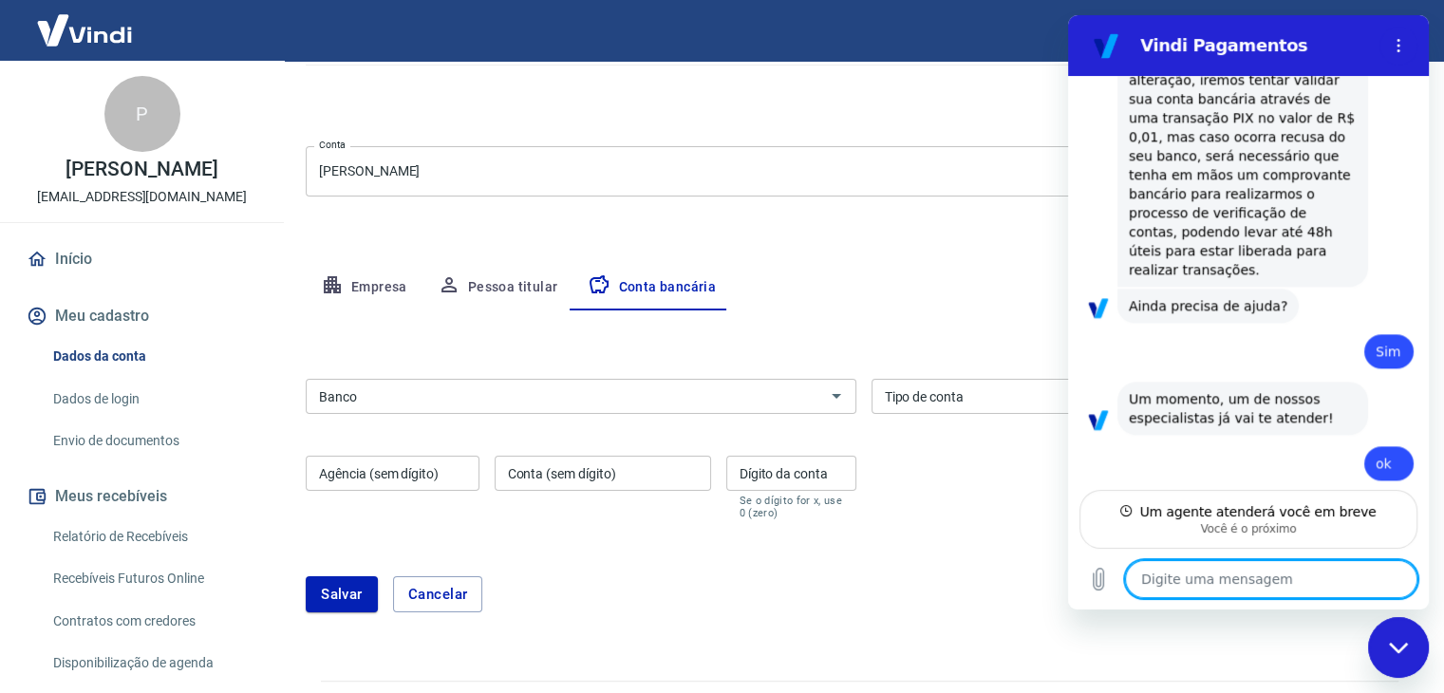
scroll to position [2362, 0]
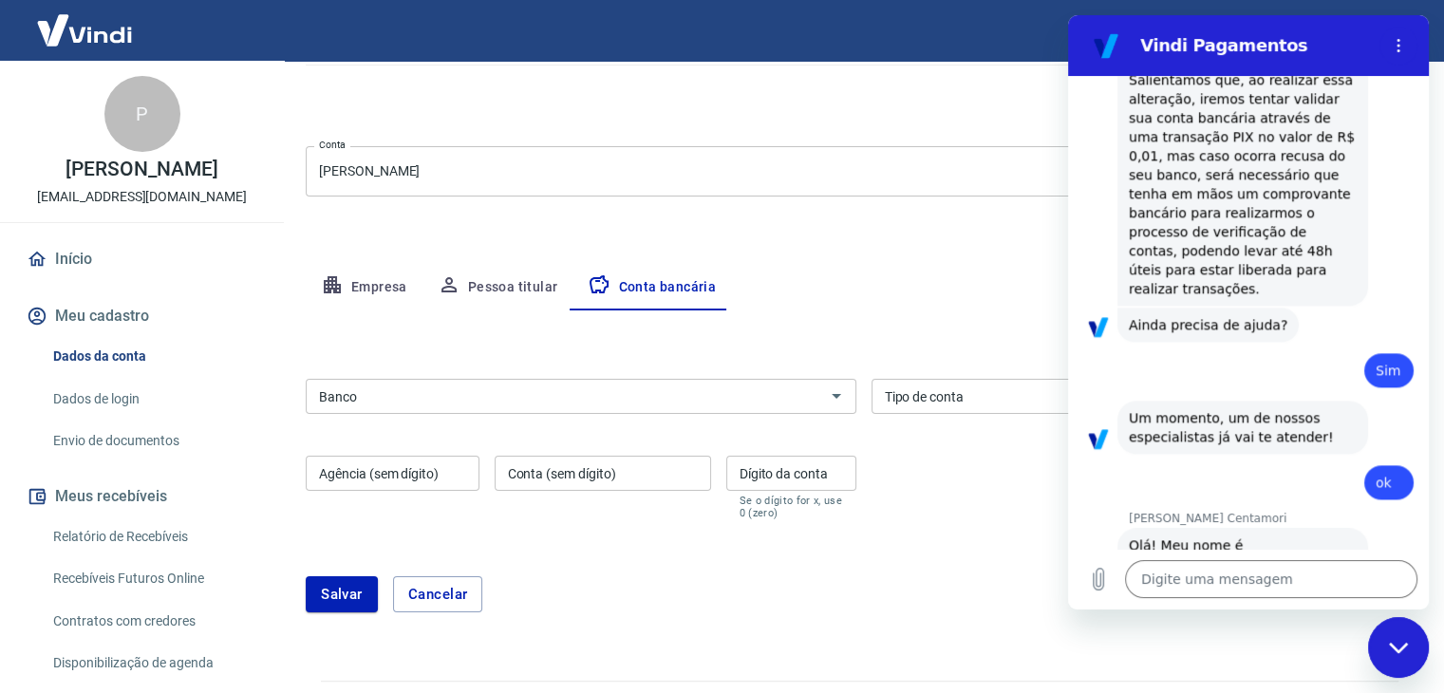
type textarea "x"
